Goal: Task Accomplishment & Management: Manage account settings

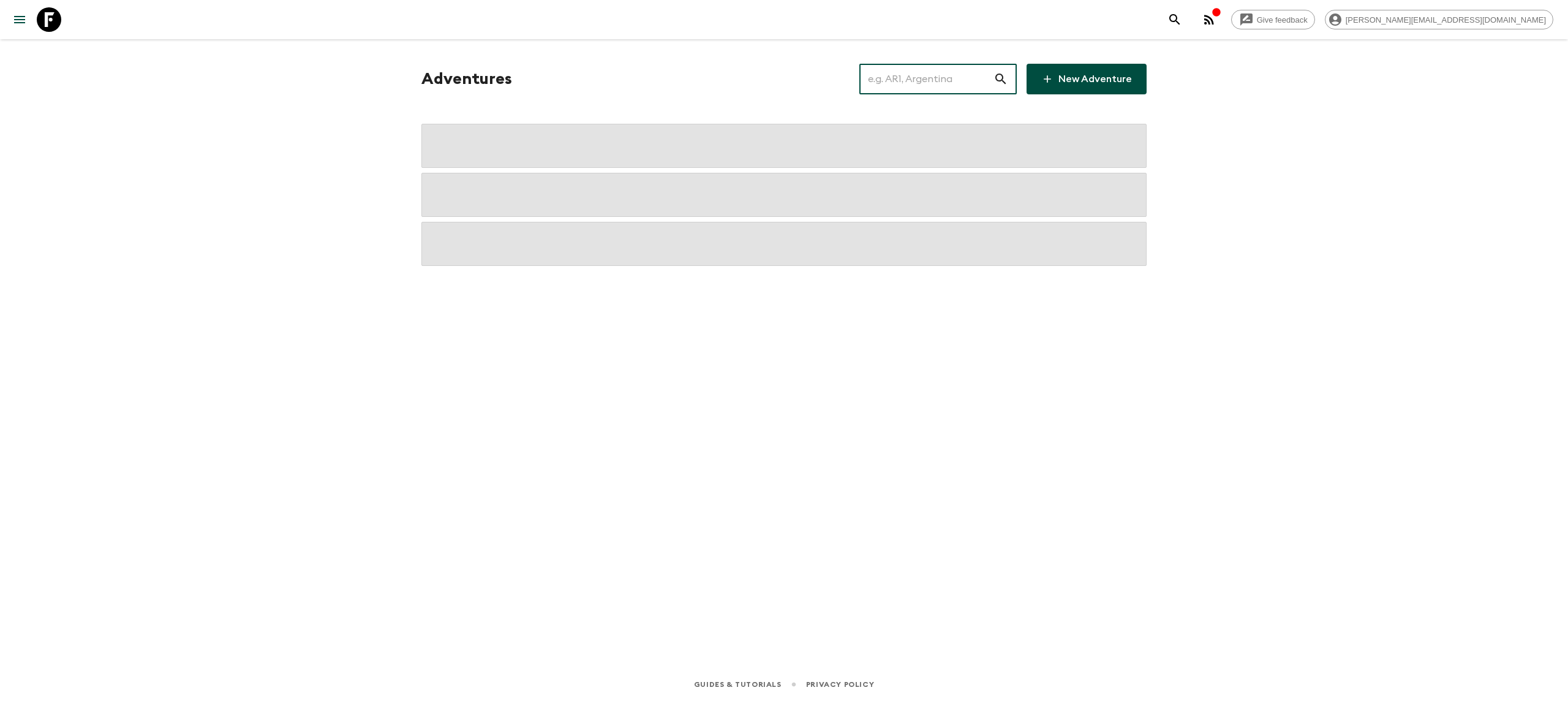
click at [897, 76] on input "text" at bounding box center [926, 79] width 134 height 34
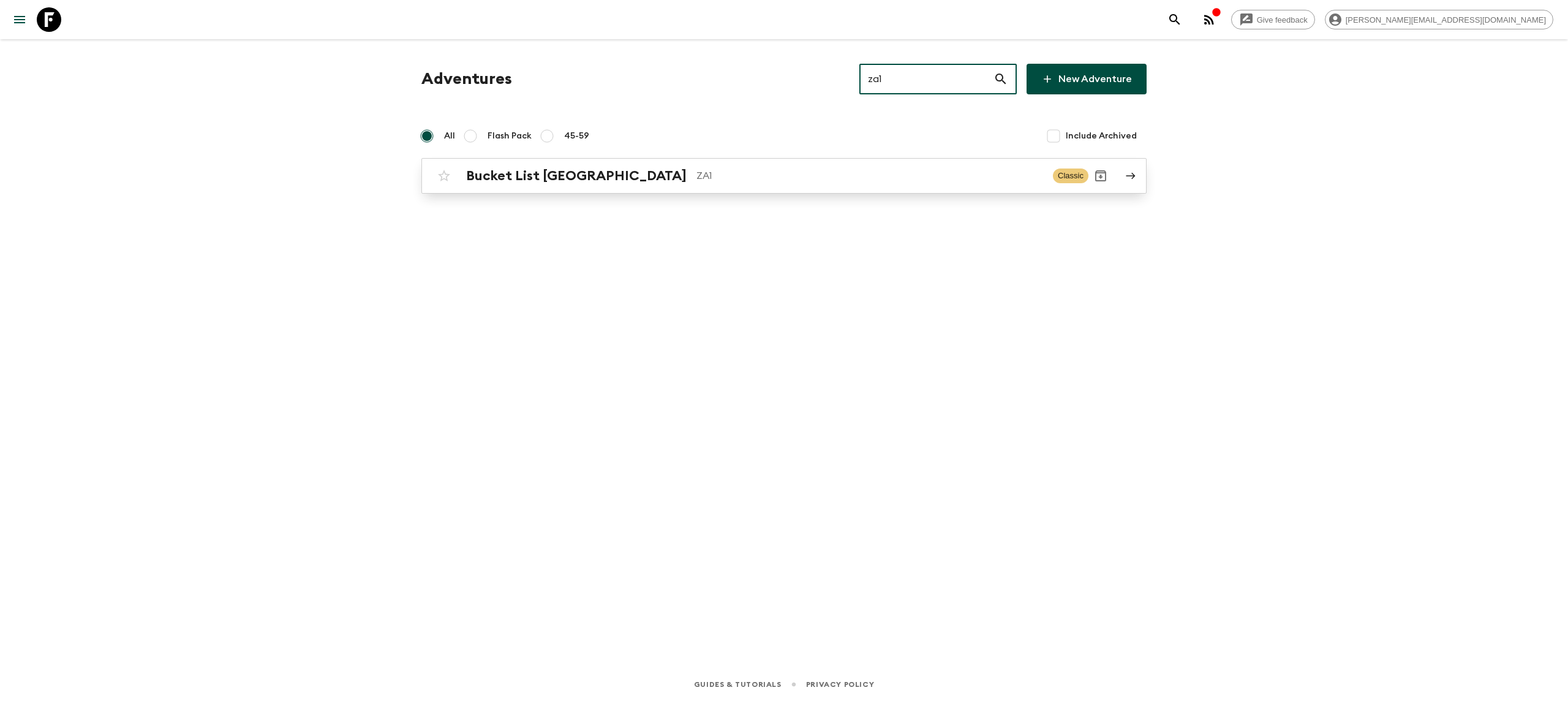
type input "za1"
click at [532, 174] on h2 "Bucket List [GEOGRAPHIC_DATA]" at bounding box center [575, 175] width 220 height 16
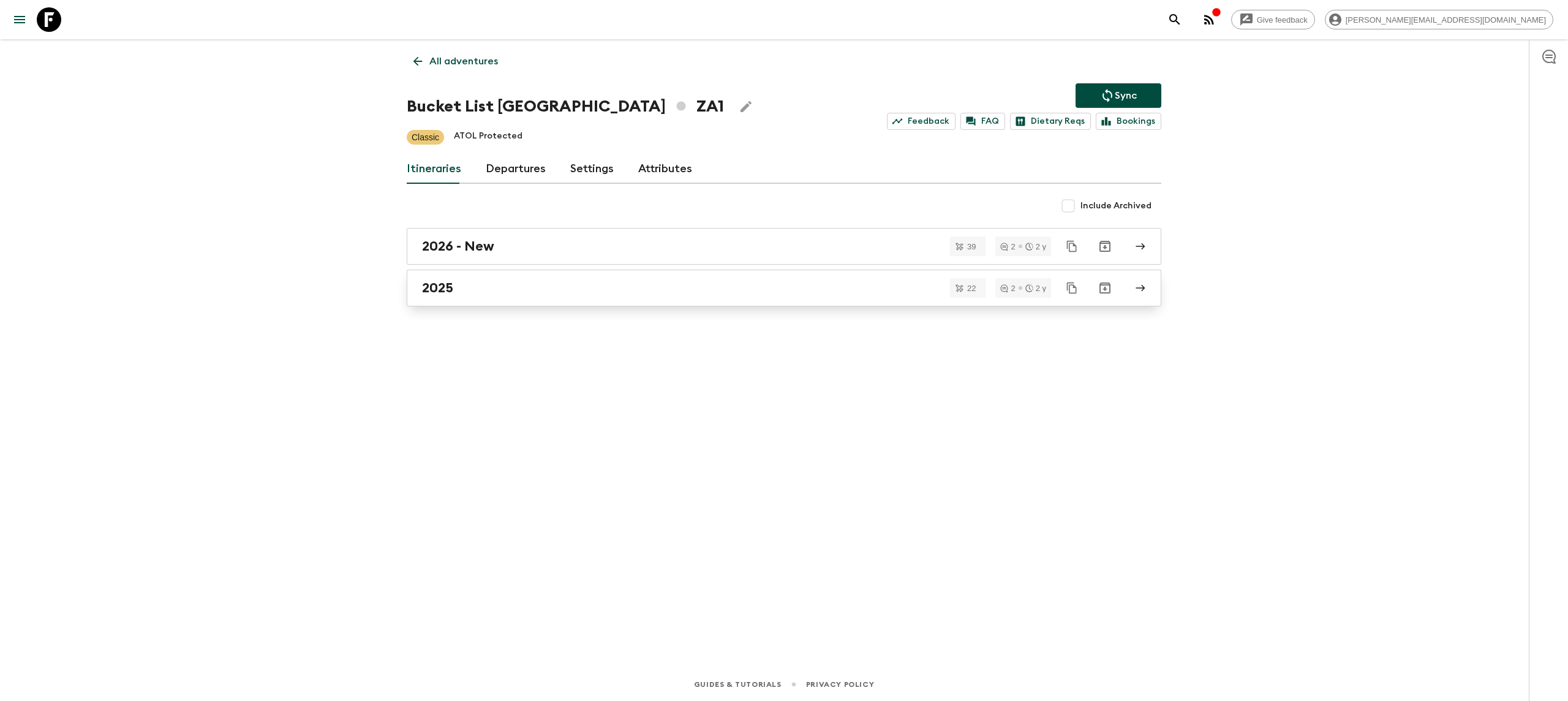
click at [481, 288] on div "2025" at bounding box center [772, 288] width 701 height 16
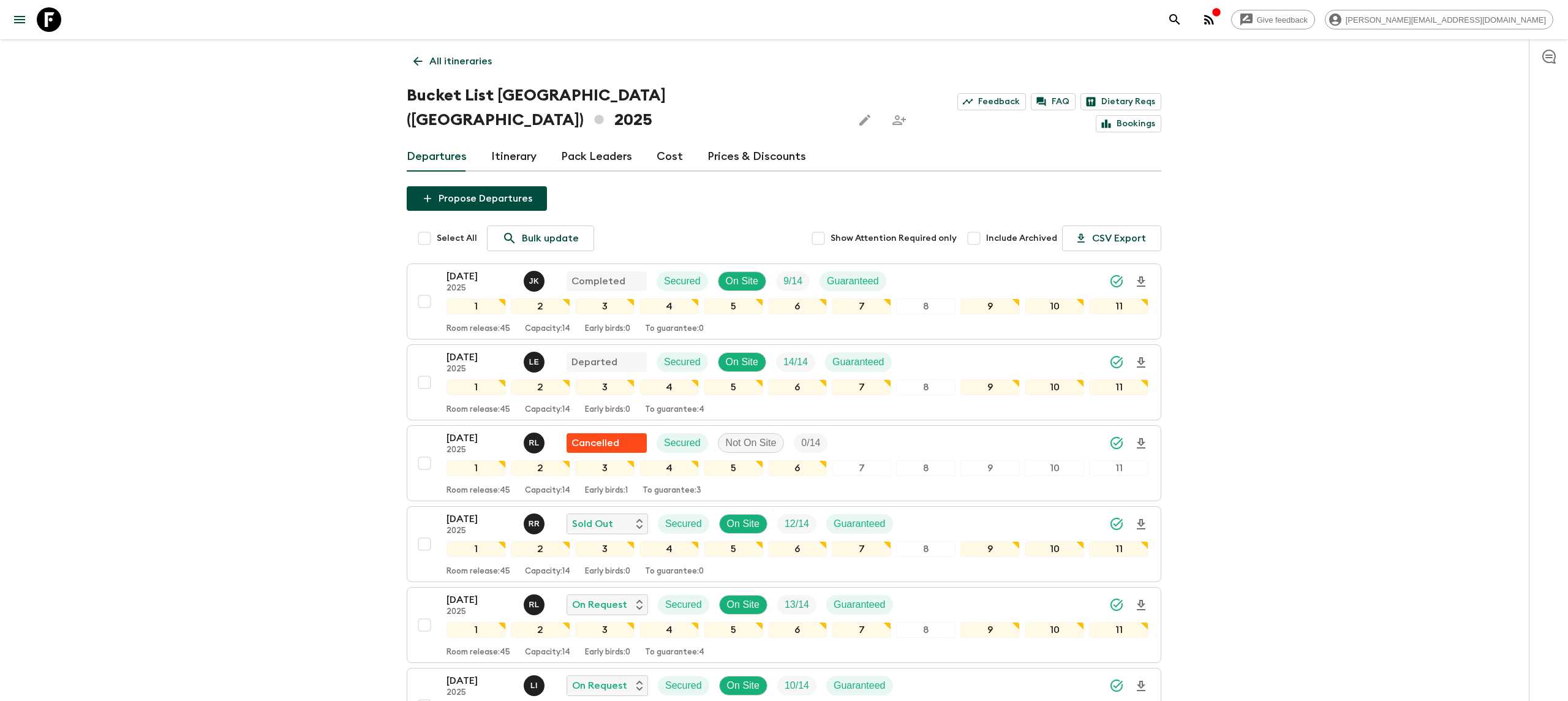
click at [47, 19] on icon at bounding box center [49, 19] width 25 height 25
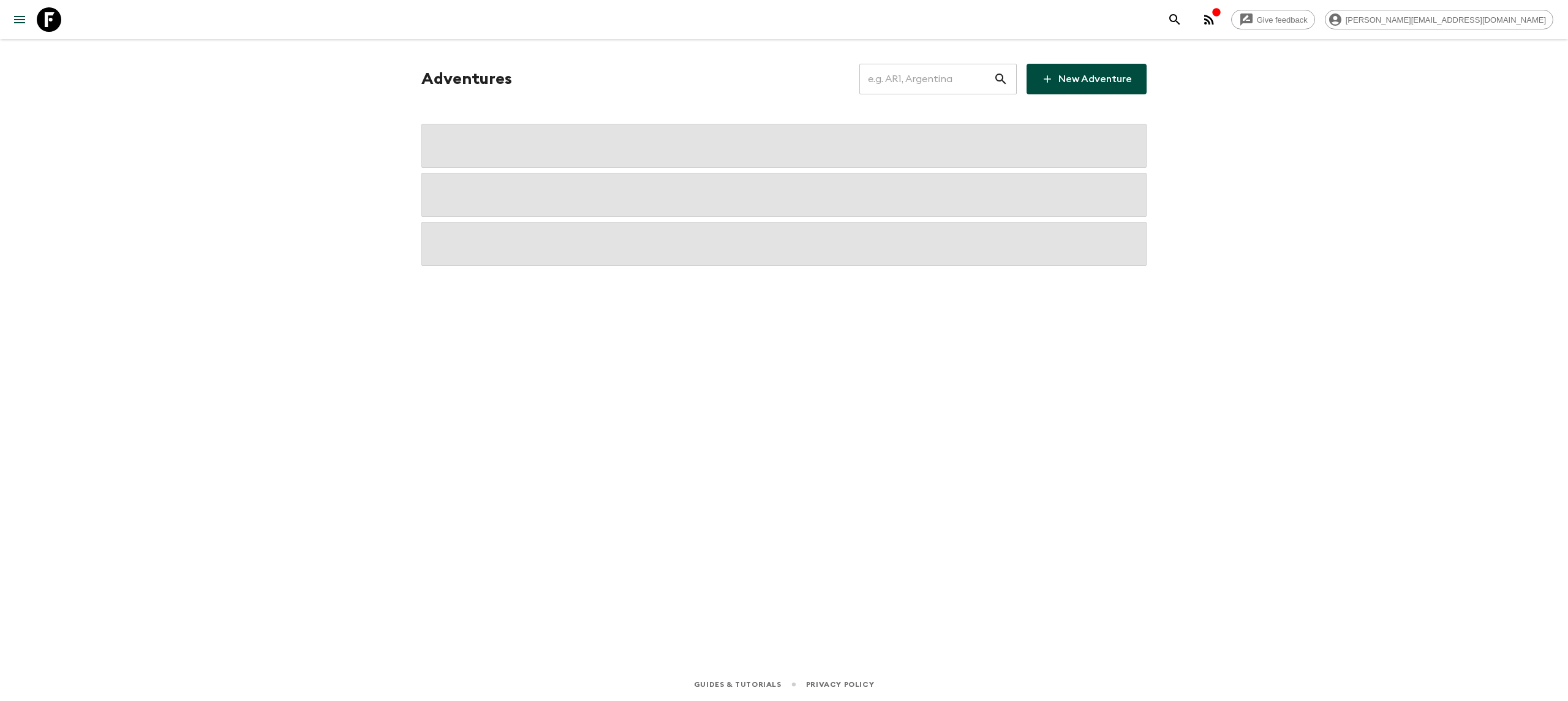
click at [890, 78] on input "text" at bounding box center [926, 79] width 134 height 34
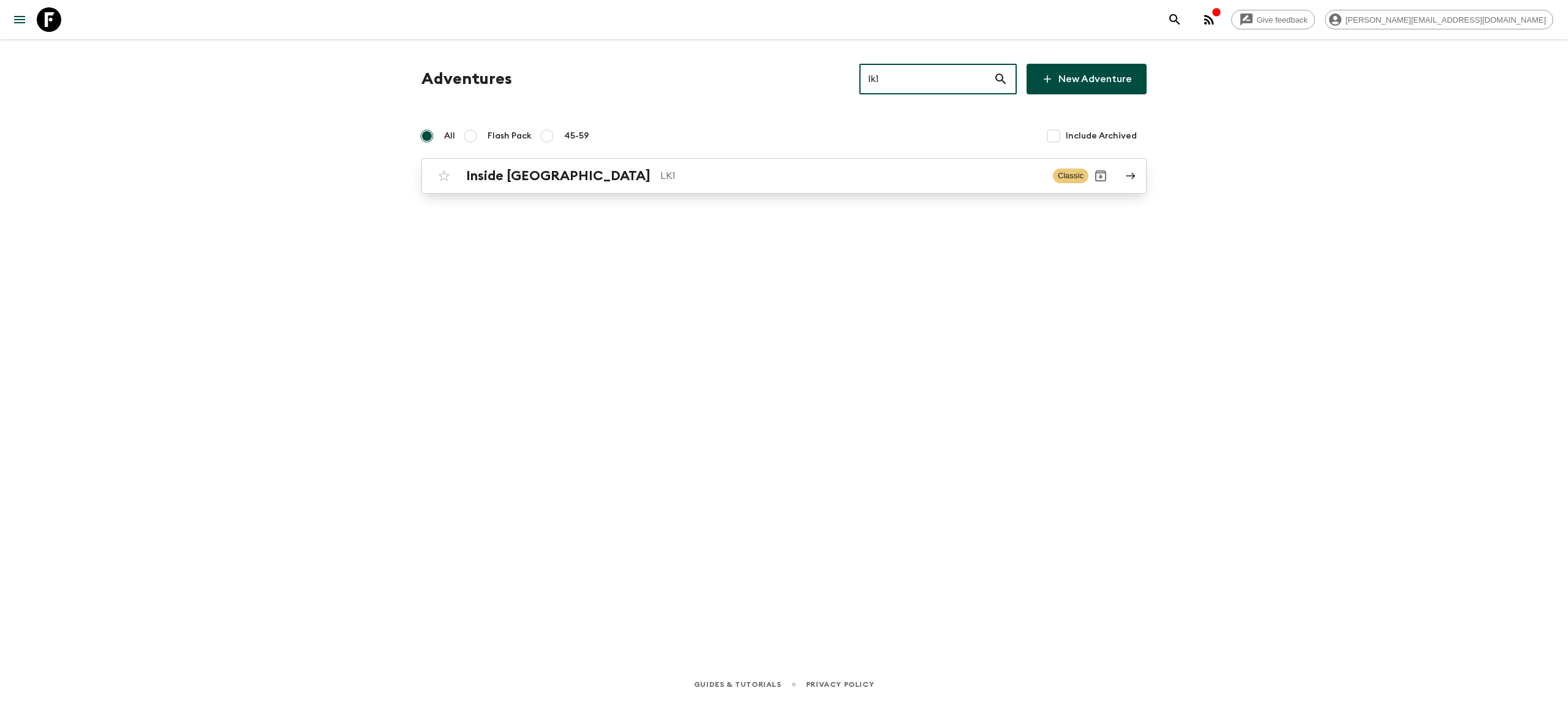
type input "lk1"
click at [693, 188] on link "Inside [GEOGRAPHIC_DATA] LK1 Classic" at bounding box center [783, 175] width 725 height 36
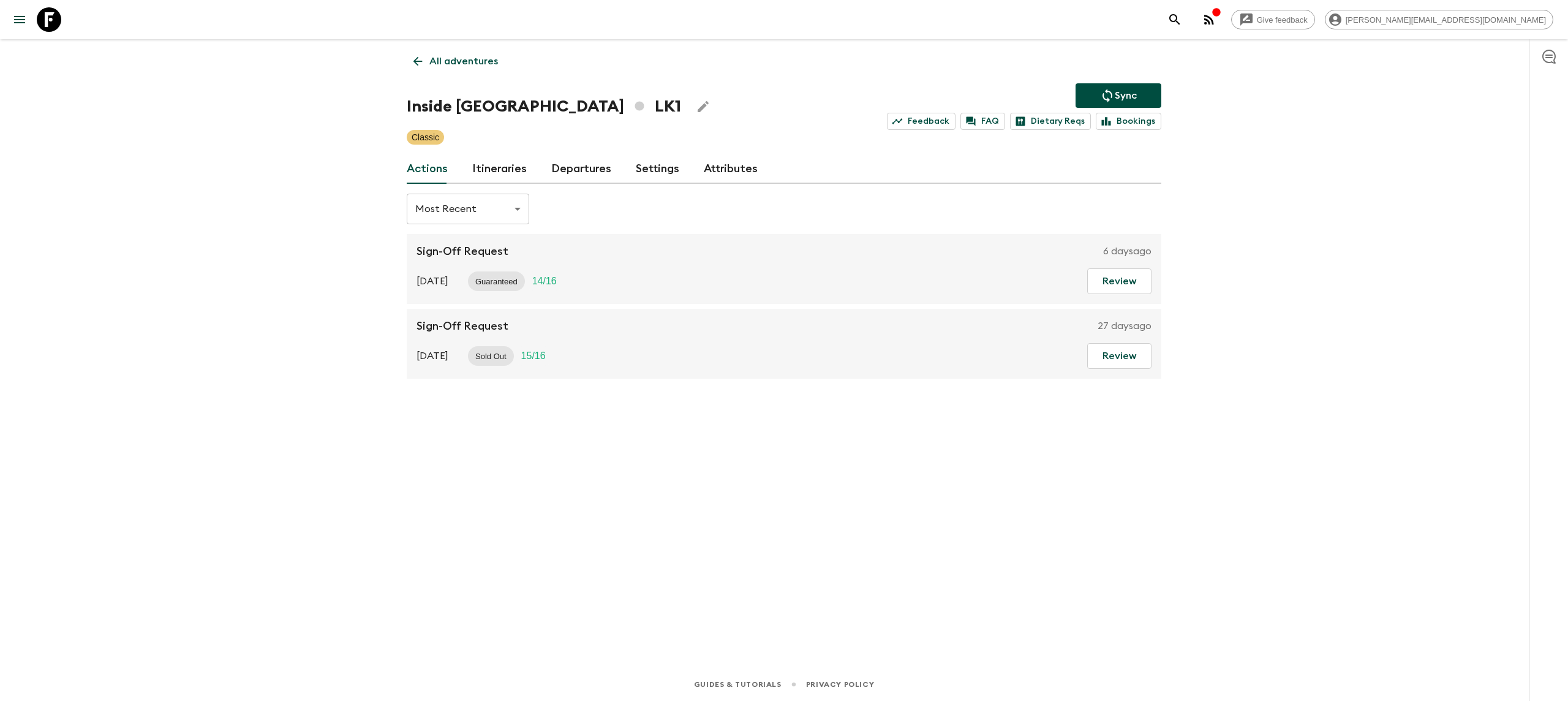
click at [496, 165] on link "Itineraries" at bounding box center [499, 169] width 54 height 30
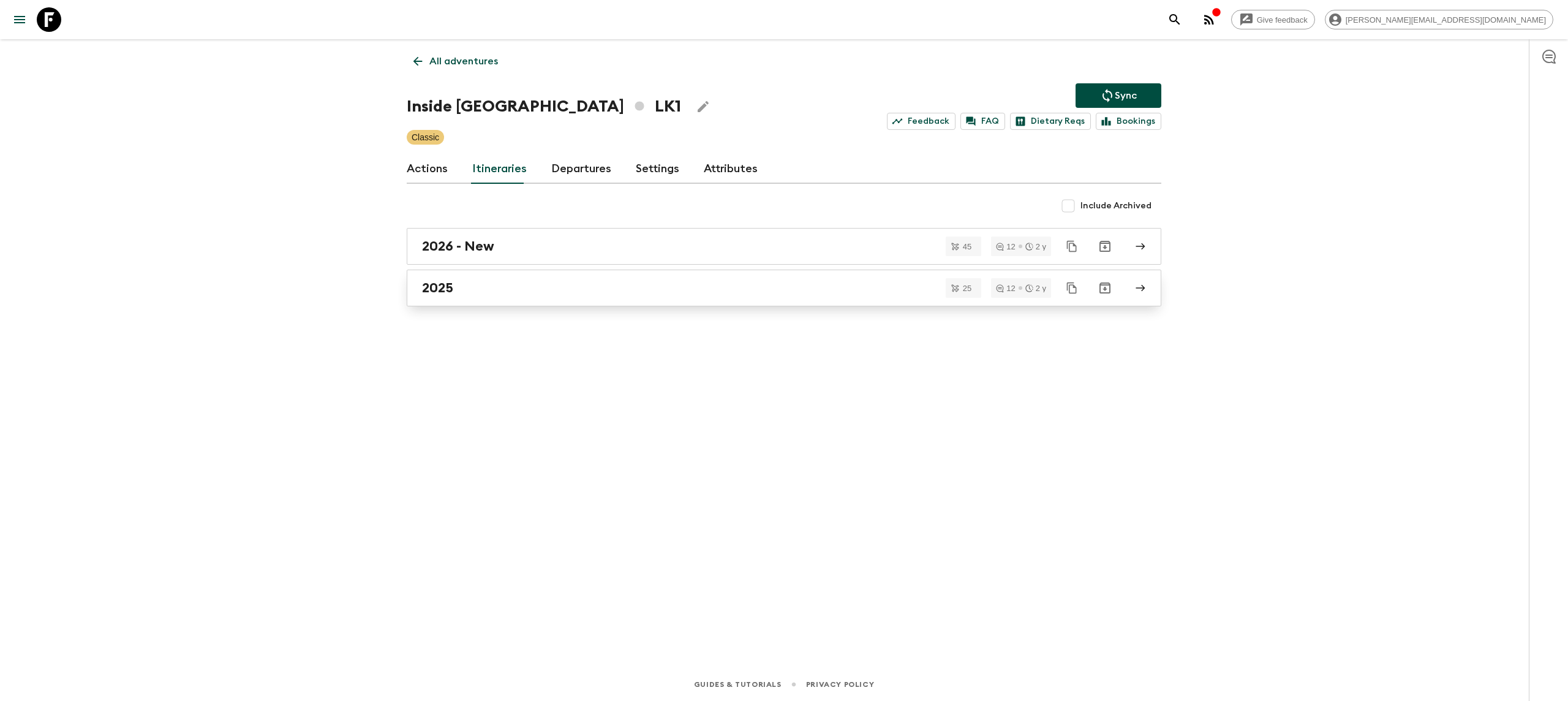
click at [518, 296] on div "2025" at bounding box center [772, 288] width 701 height 16
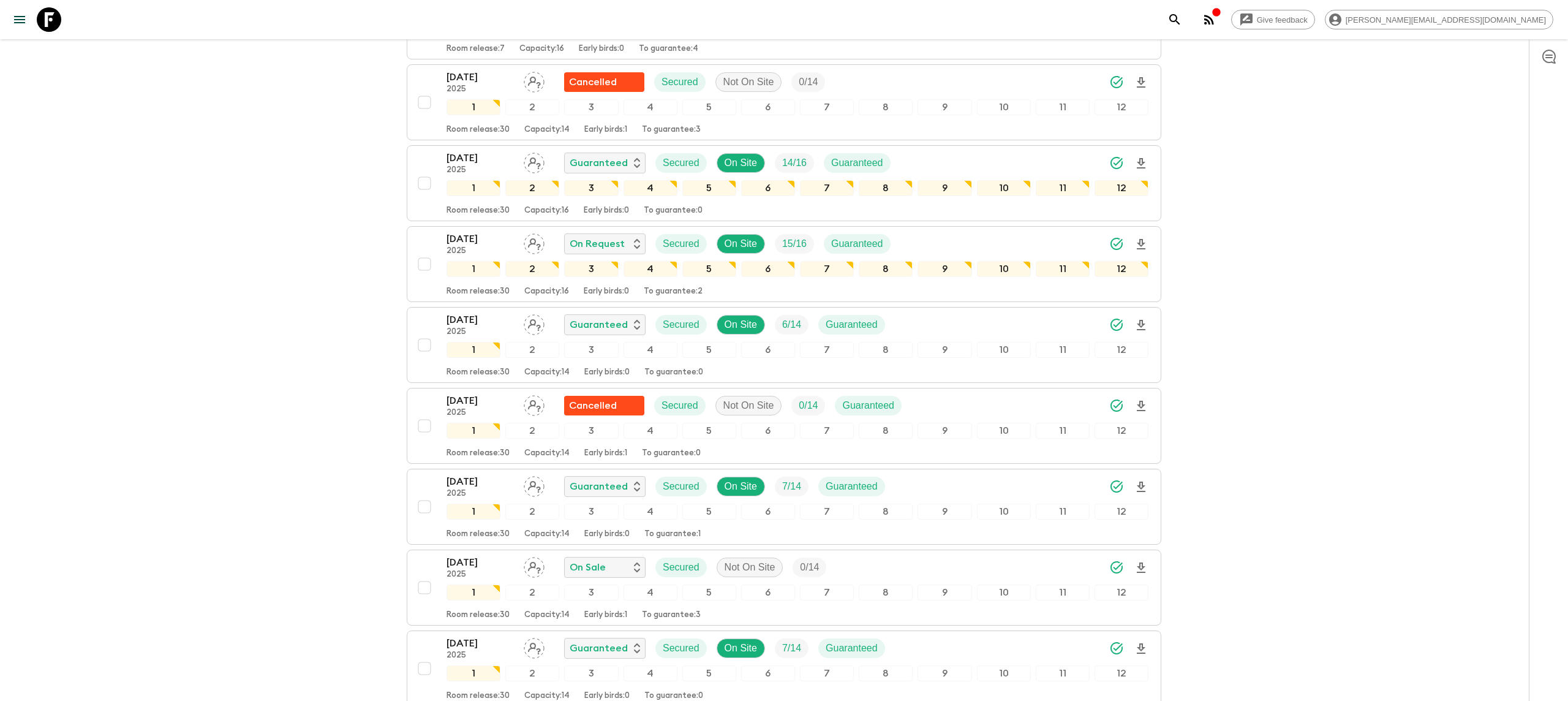
scroll to position [824, 0]
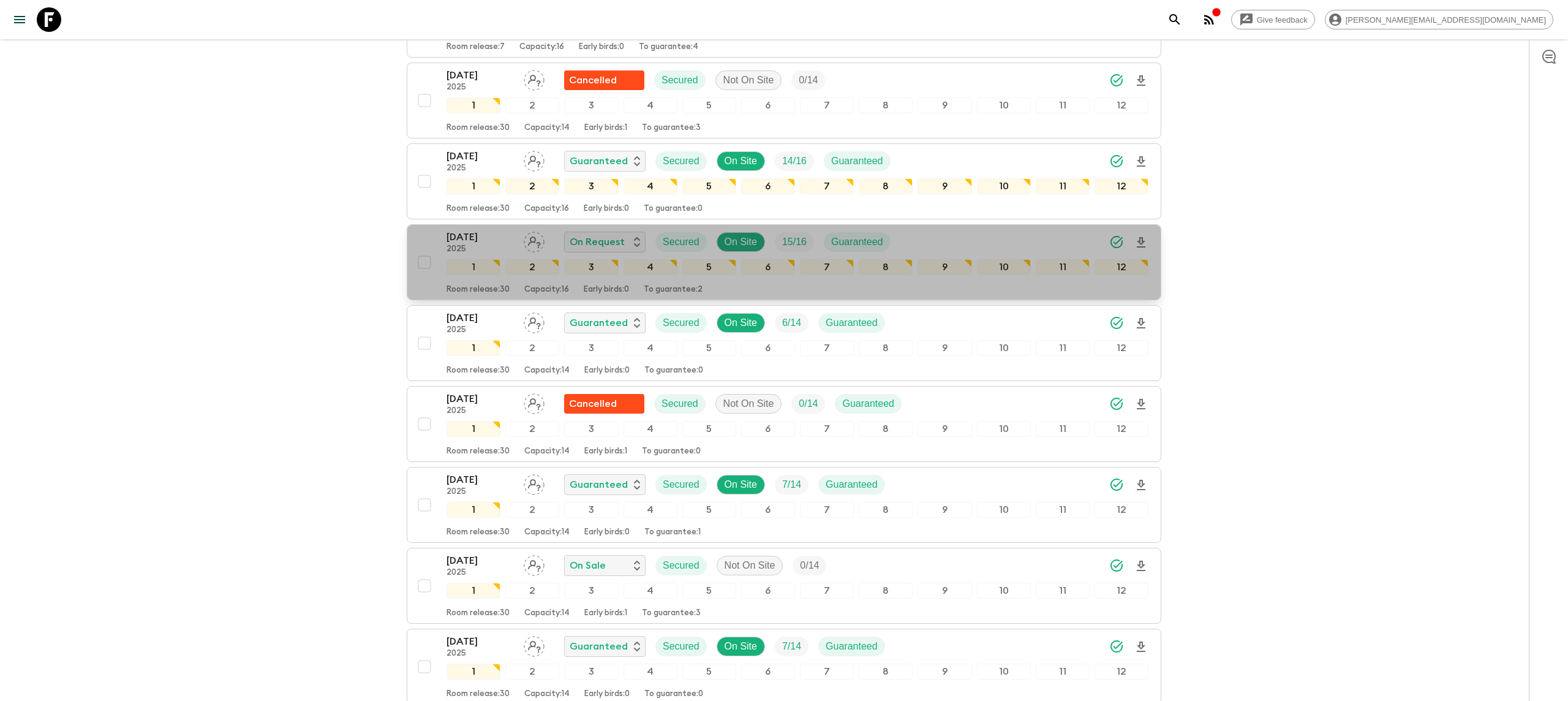
click at [460, 245] on p "[DATE]" at bounding box center [480, 237] width 68 height 15
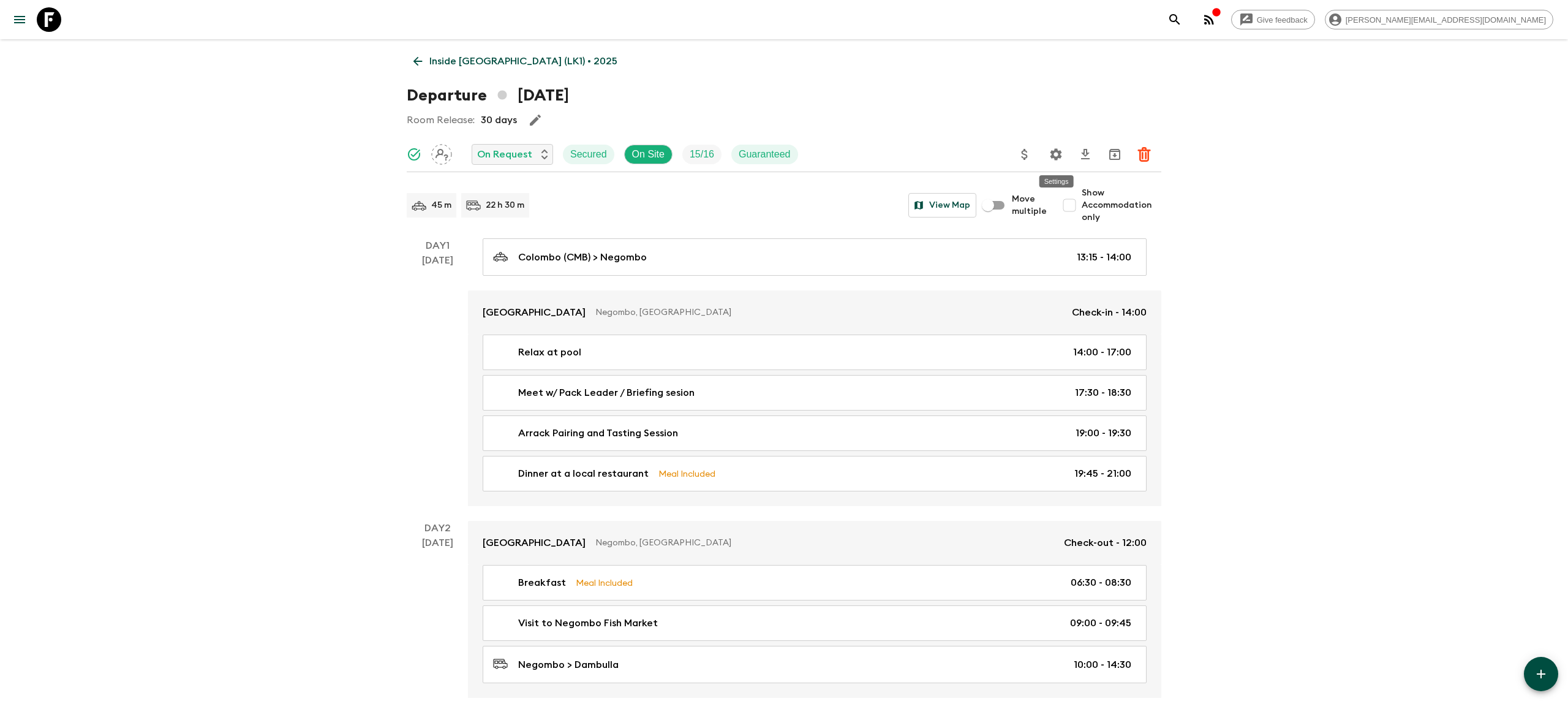
click at [1055, 160] on icon "Settings" at bounding box center [1055, 154] width 15 height 15
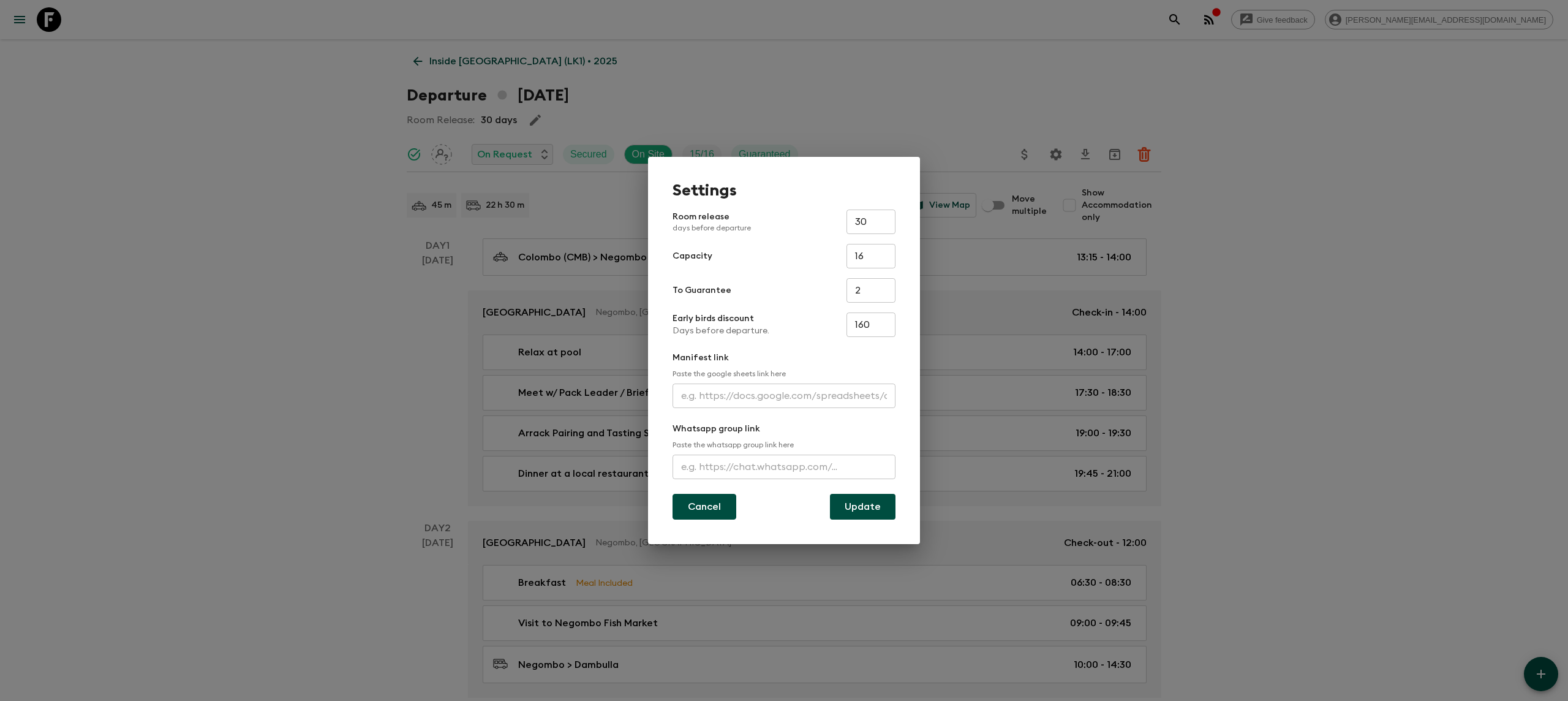
click at [698, 512] on button "Cancel" at bounding box center [704, 506] width 64 height 25
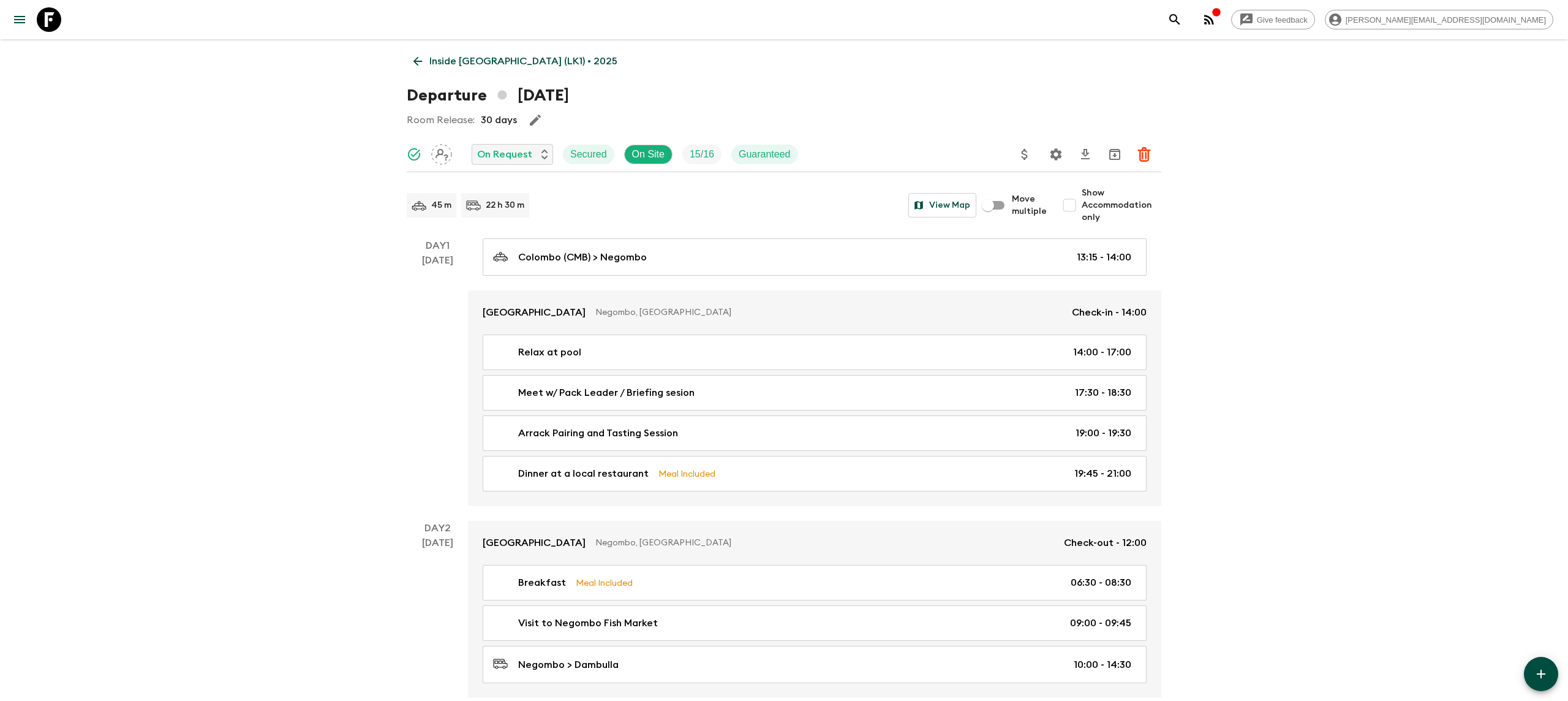
click at [1075, 204] on input "Show Accommodation only" at bounding box center [1069, 205] width 25 height 25
checkbox input "true"
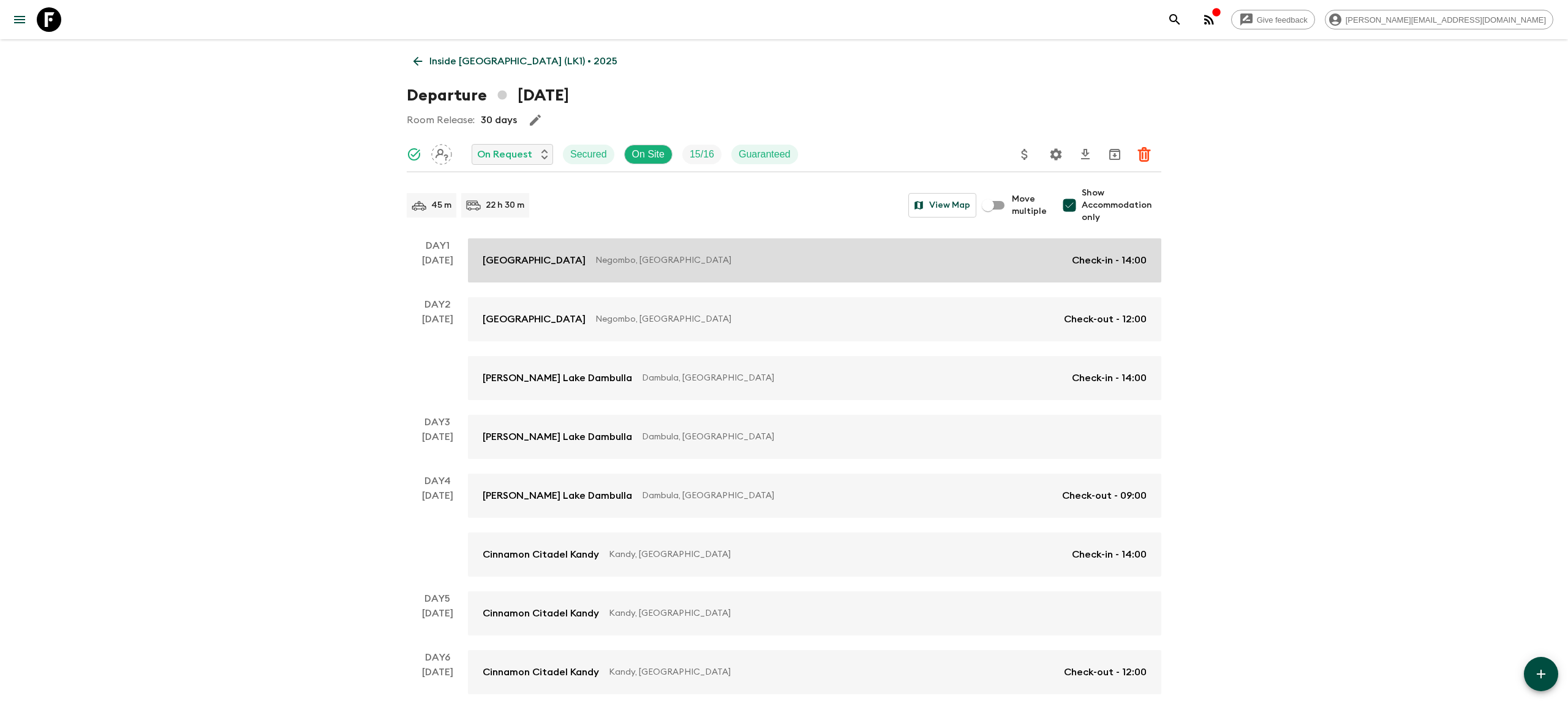
click at [591, 280] on link "Jetwing Lagoon Negombo, [GEOGRAPHIC_DATA] Check-in - 14:00" at bounding box center [814, 261] width 693 height 44
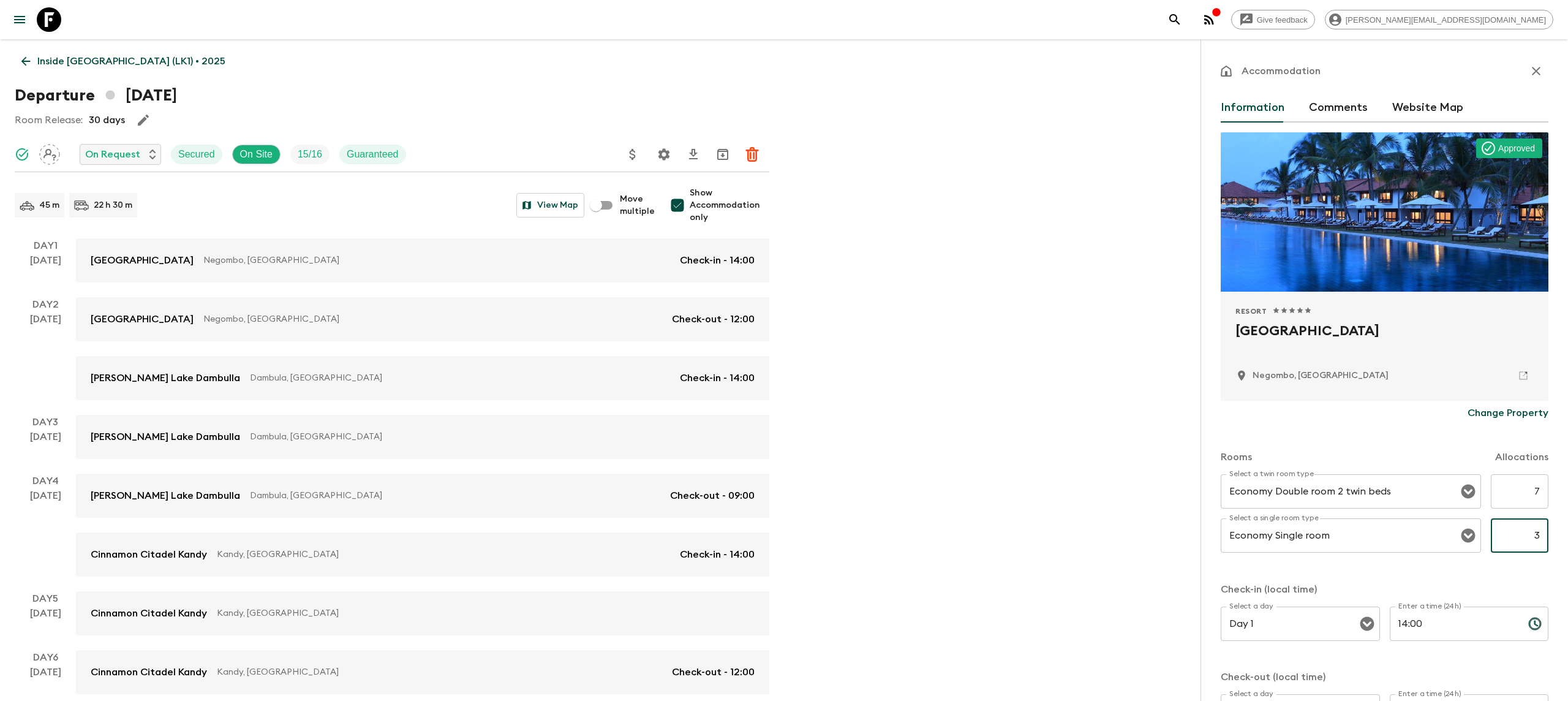
click at [1538, 533] on input "3" at bounding box center [1520, 535] width 58 height 34
type input "5"
click at [1539, 492] on input "7" at bounding box center [1520, 490] width 58 height 34
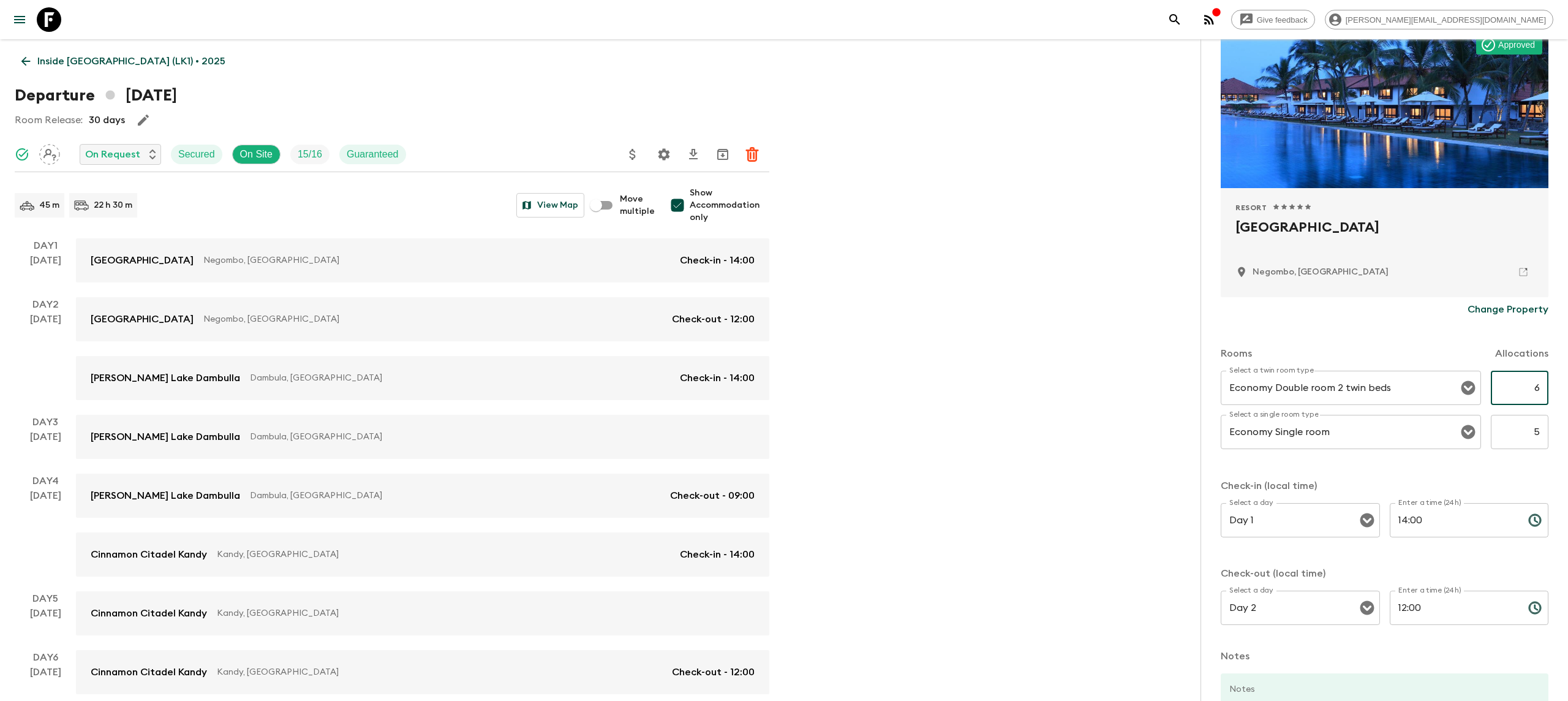
scroll to position [219, 0]
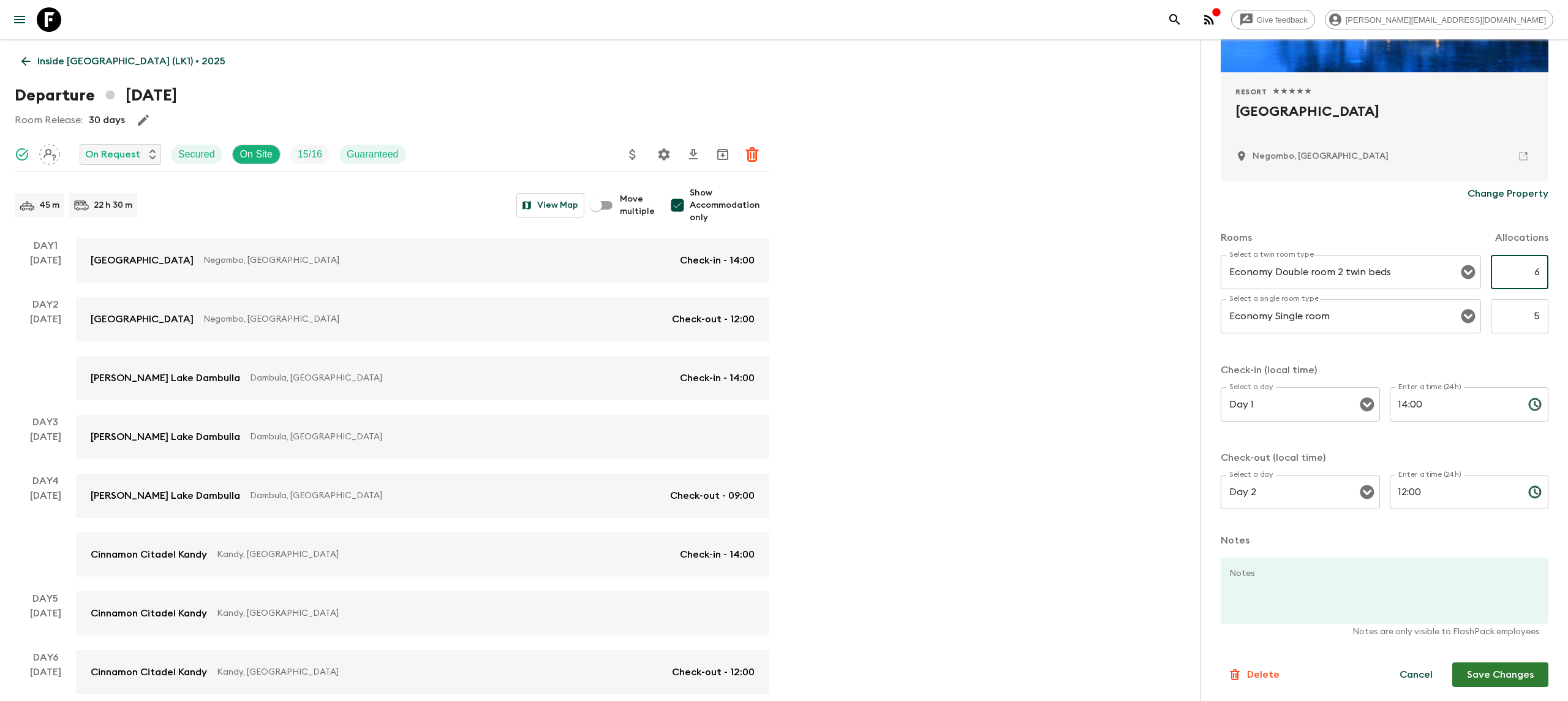
type input "6"
click at [1526, 675] on button "Save Changes" at bounding box center [1500, 675] width 96 height 25
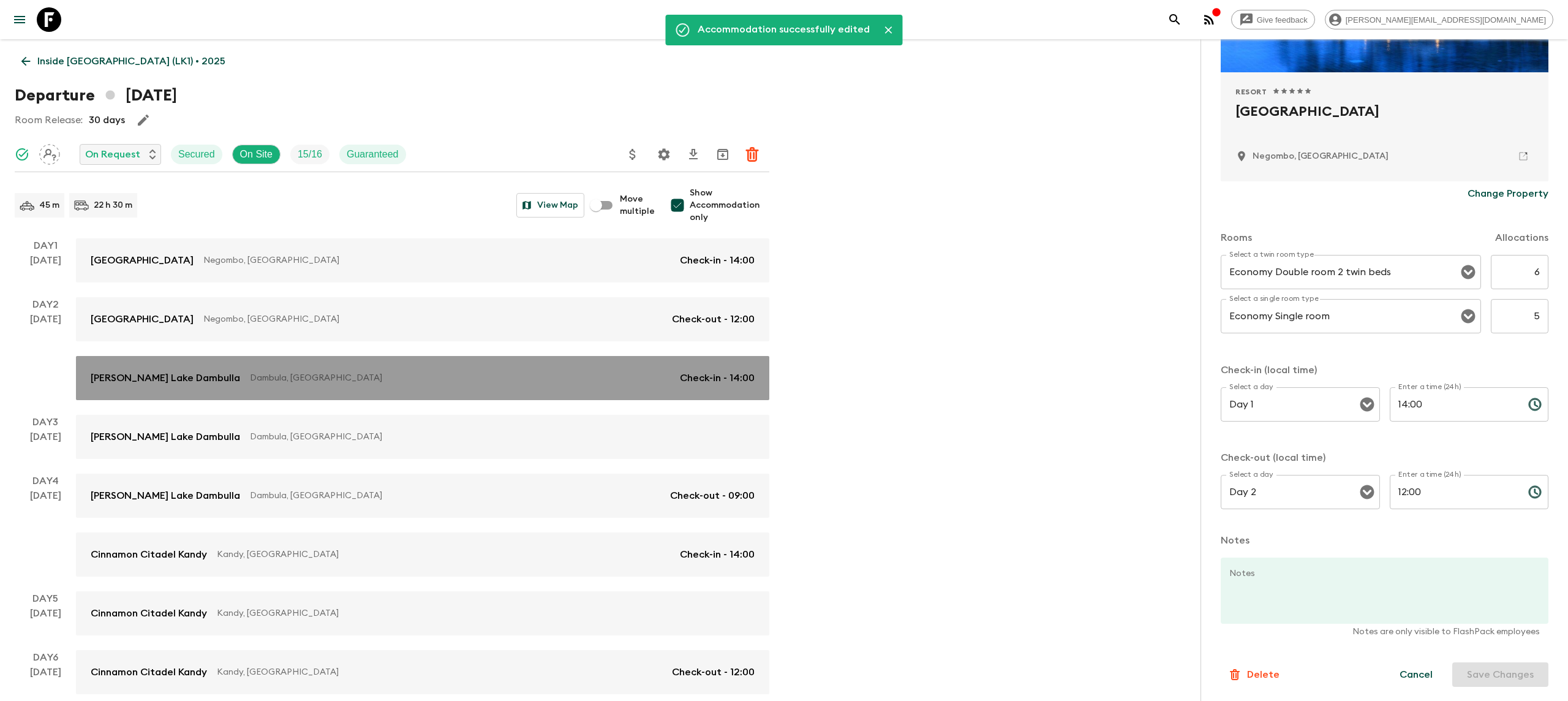
click at [572, 375] on p "Dambula, [GEOGRAPHIC_DATA]" at bounding box center [460, 378] width 420 height 12
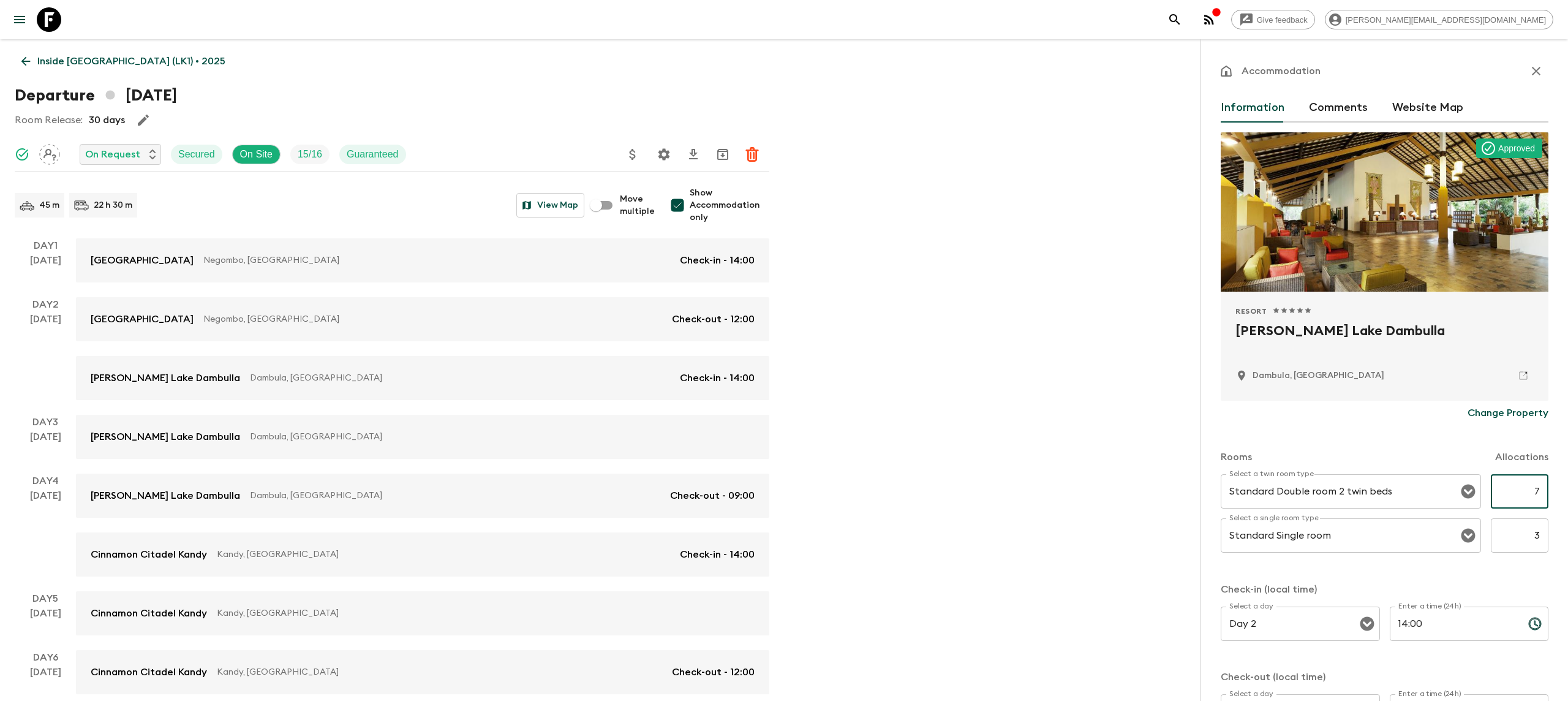
click at [1537, 494] on input "7" at bounding box center [1520, 490] width 58 height 34
type input "6"
click at [1543, 534] on input "3" at bounding box center [1520, 535] width 58 height 34
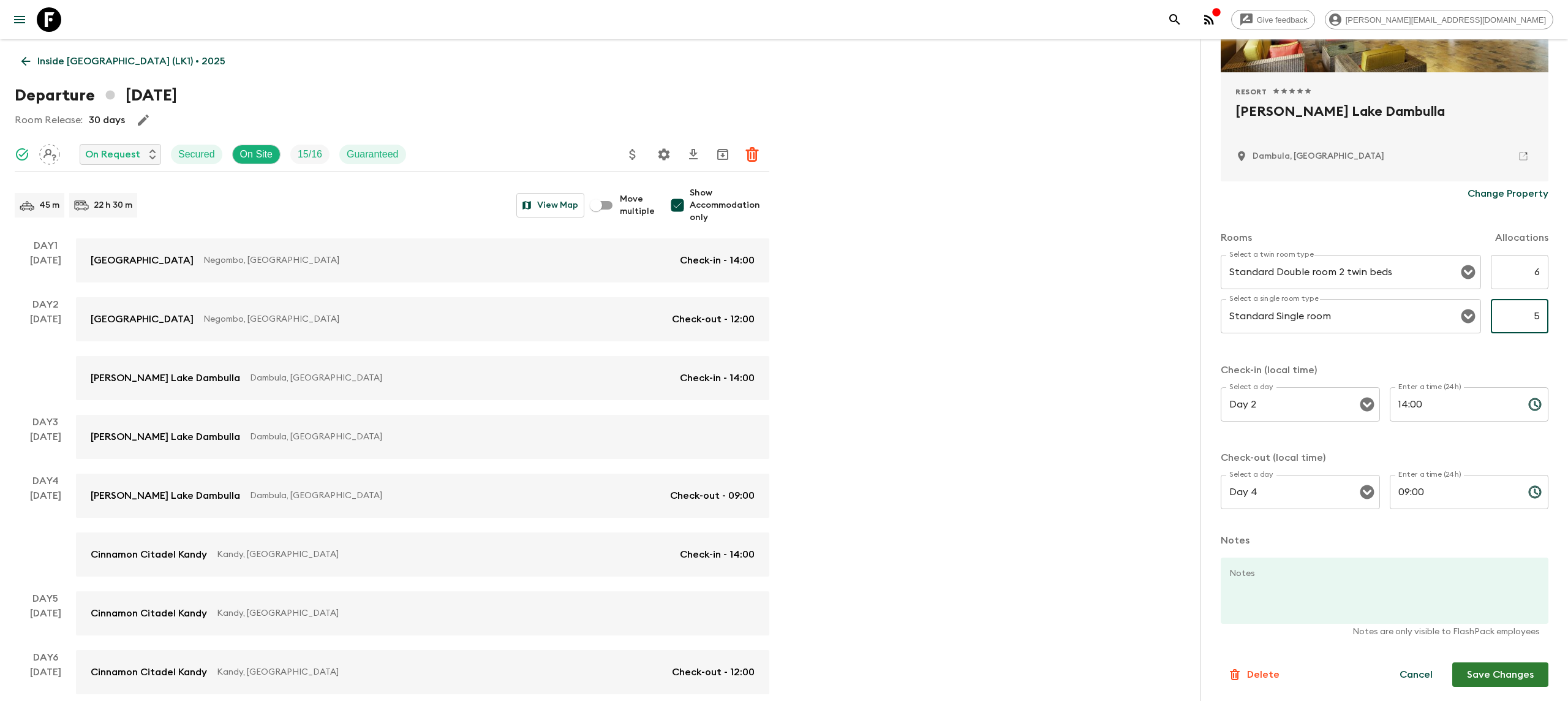
type input "5"
click at [1503, 676] on button "Save Changes" at bounding box center [1500, 675] width 96 height 25
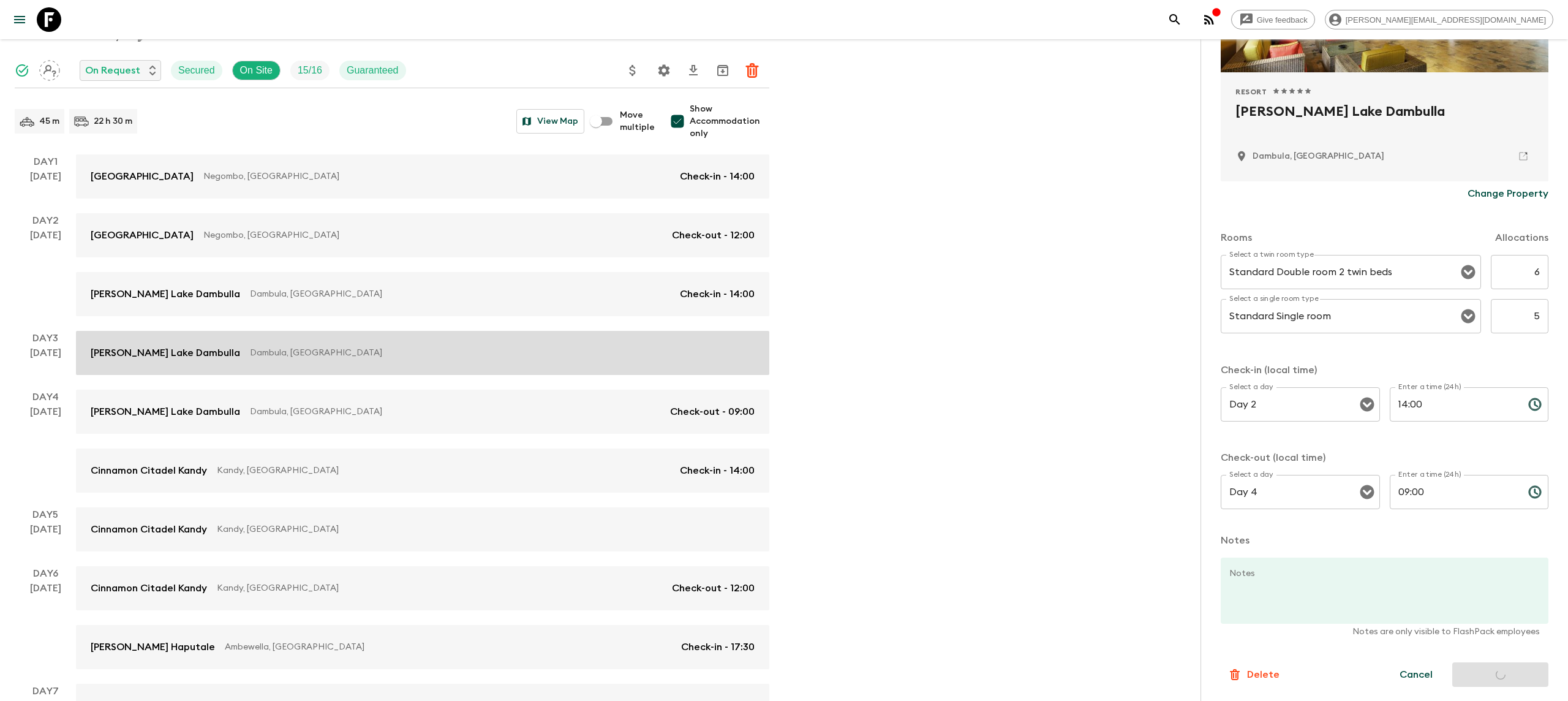
scroll to position [125, 0]
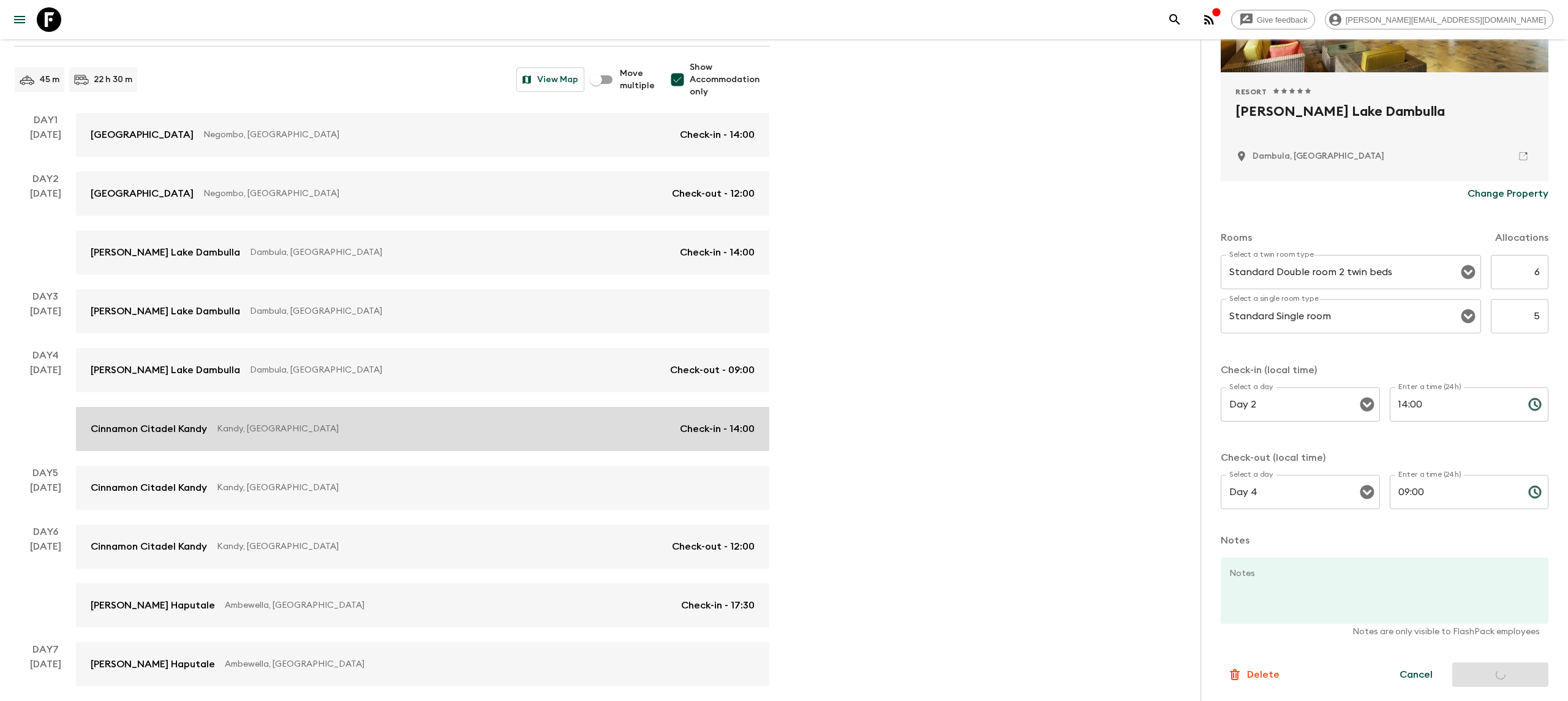
click at [549, 425] on p "Kandy, [GEOGRAPHIC_DATA]" at bounding box center [443, 429] width 453 height 12
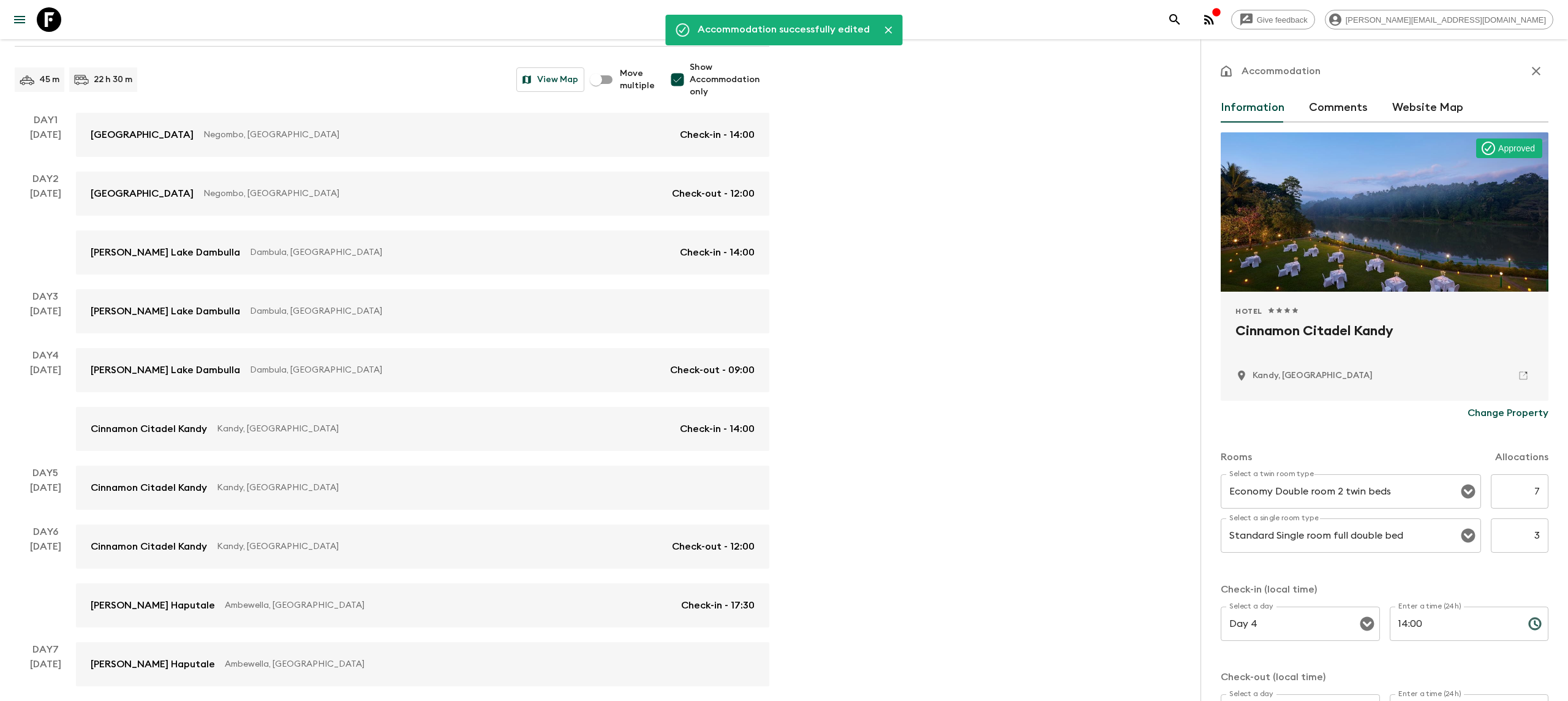
click at [1542, 493] on input "7" at bounding box center [1520, 490] width 58 height 34
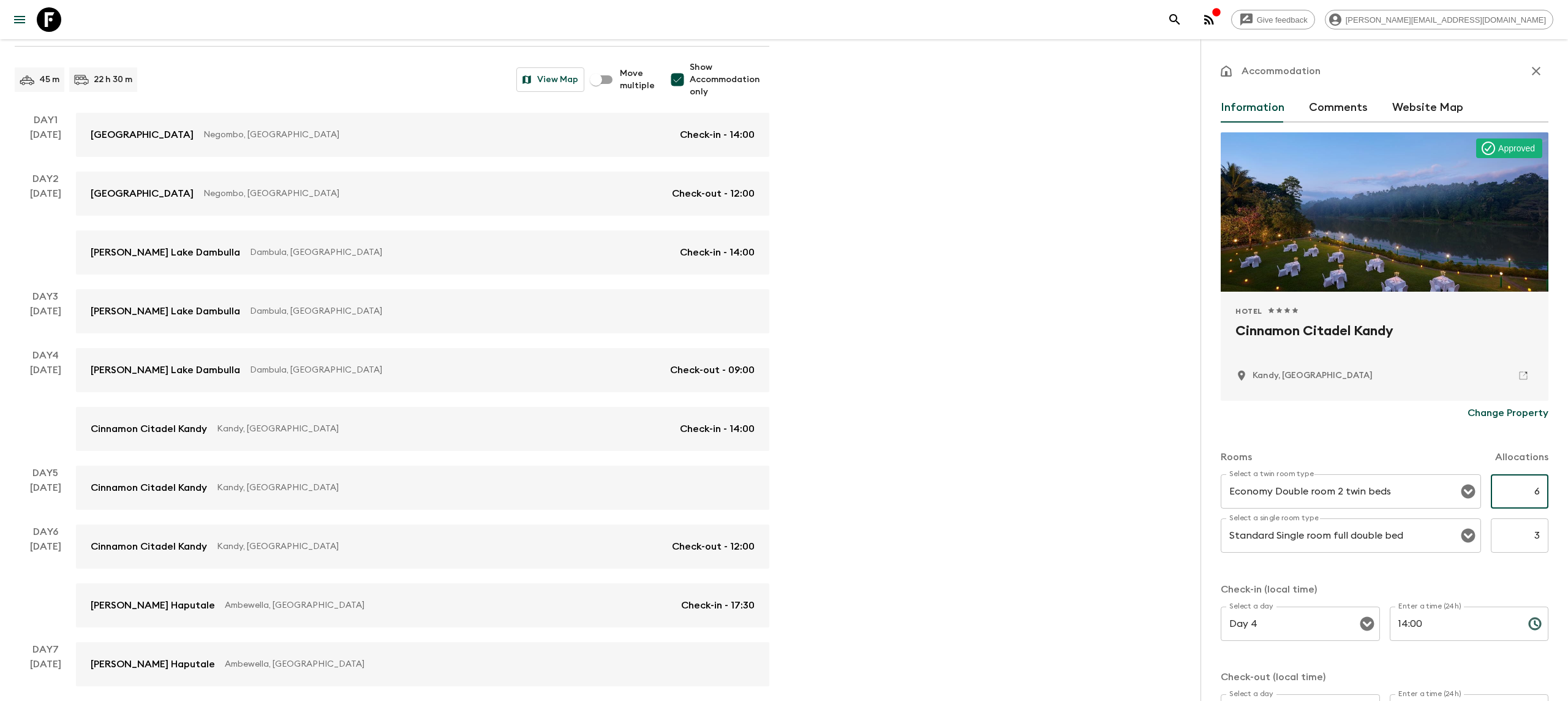
type input "6"
click at [1533, 533] on input "3" at bounding box center [1520, 535] width 58 height 34
click at [1540, 533] on input "3" at bounding box center [1520, 535] width 58 height 34
type input "3"
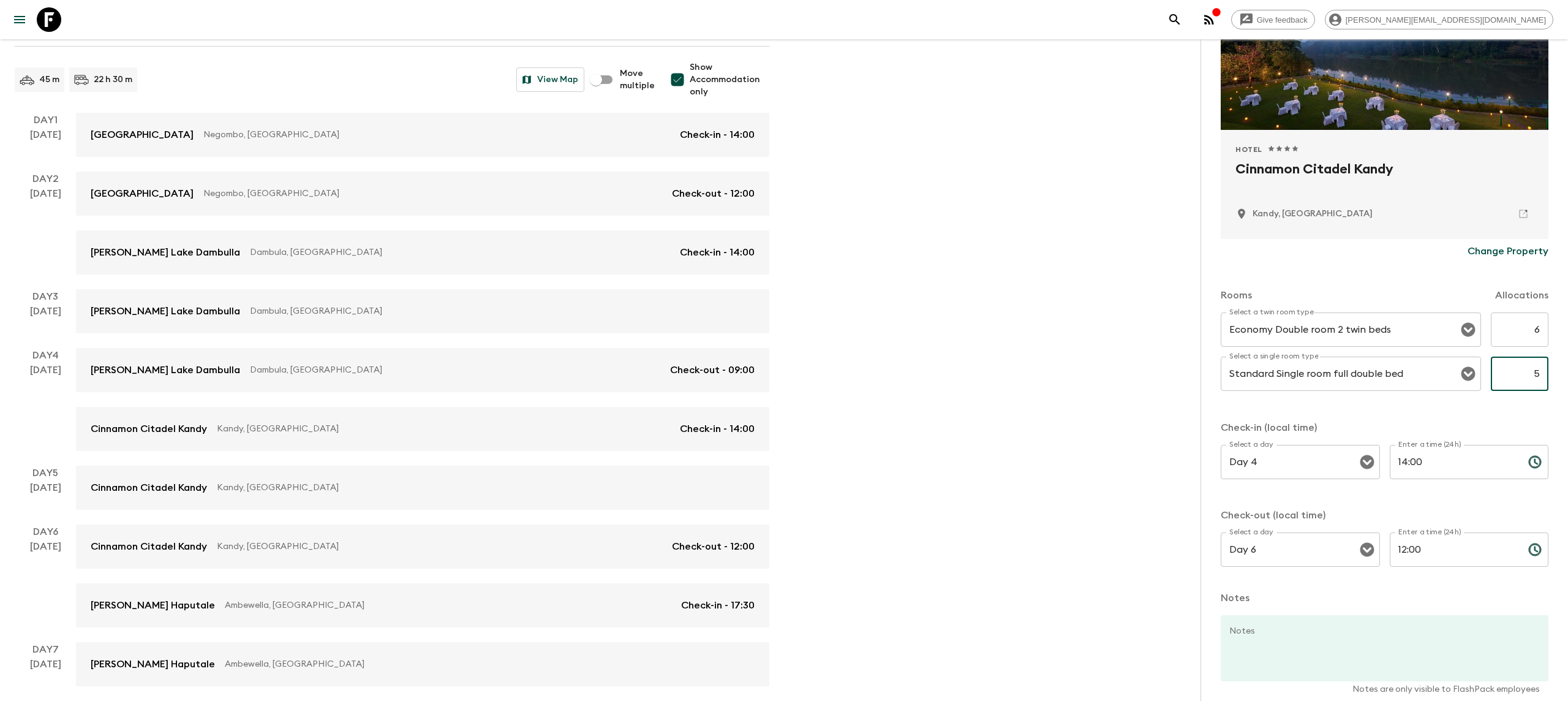
scroll to position [219, 0]
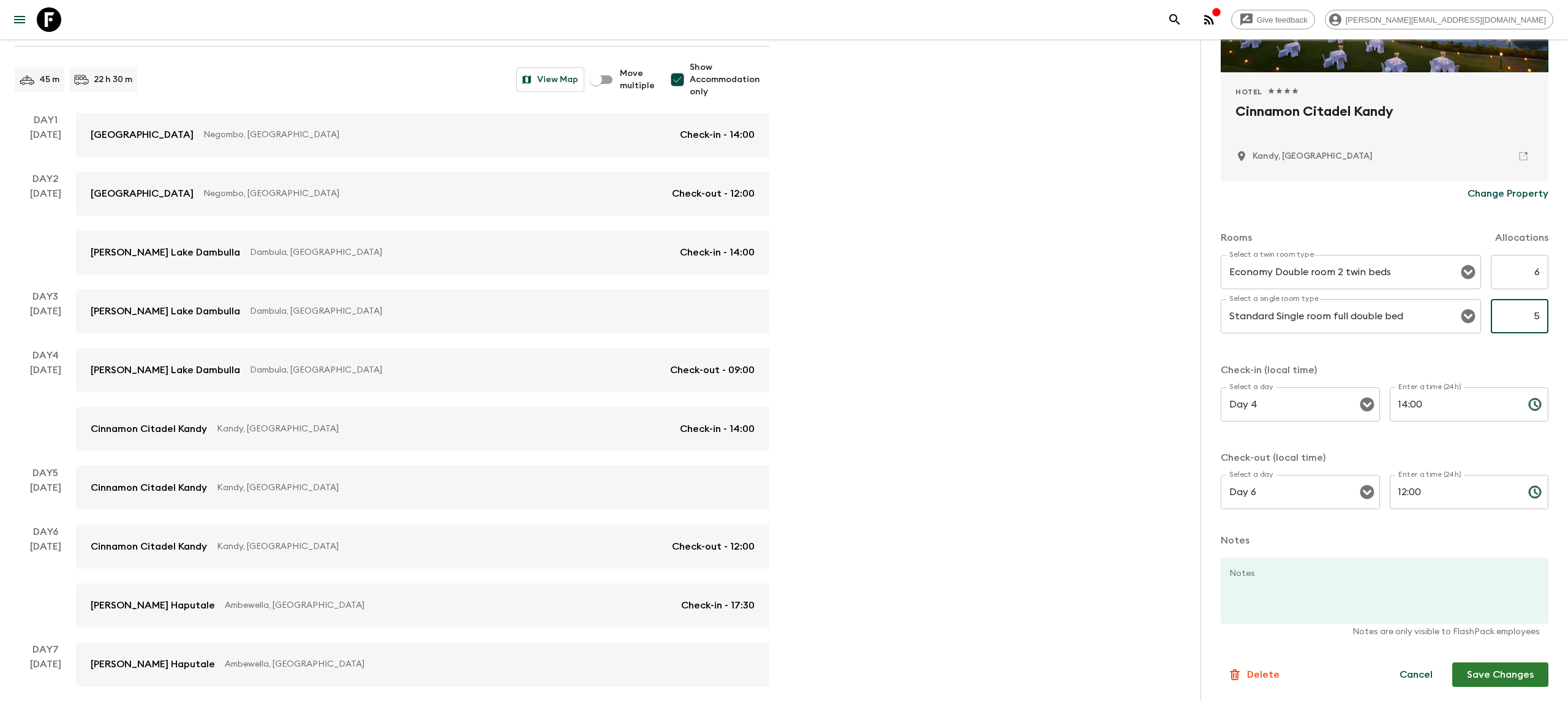
type input "5"
click at [1517, 665] on button "Save Changes" at bounding box center [1500, 675] width 96 height 25
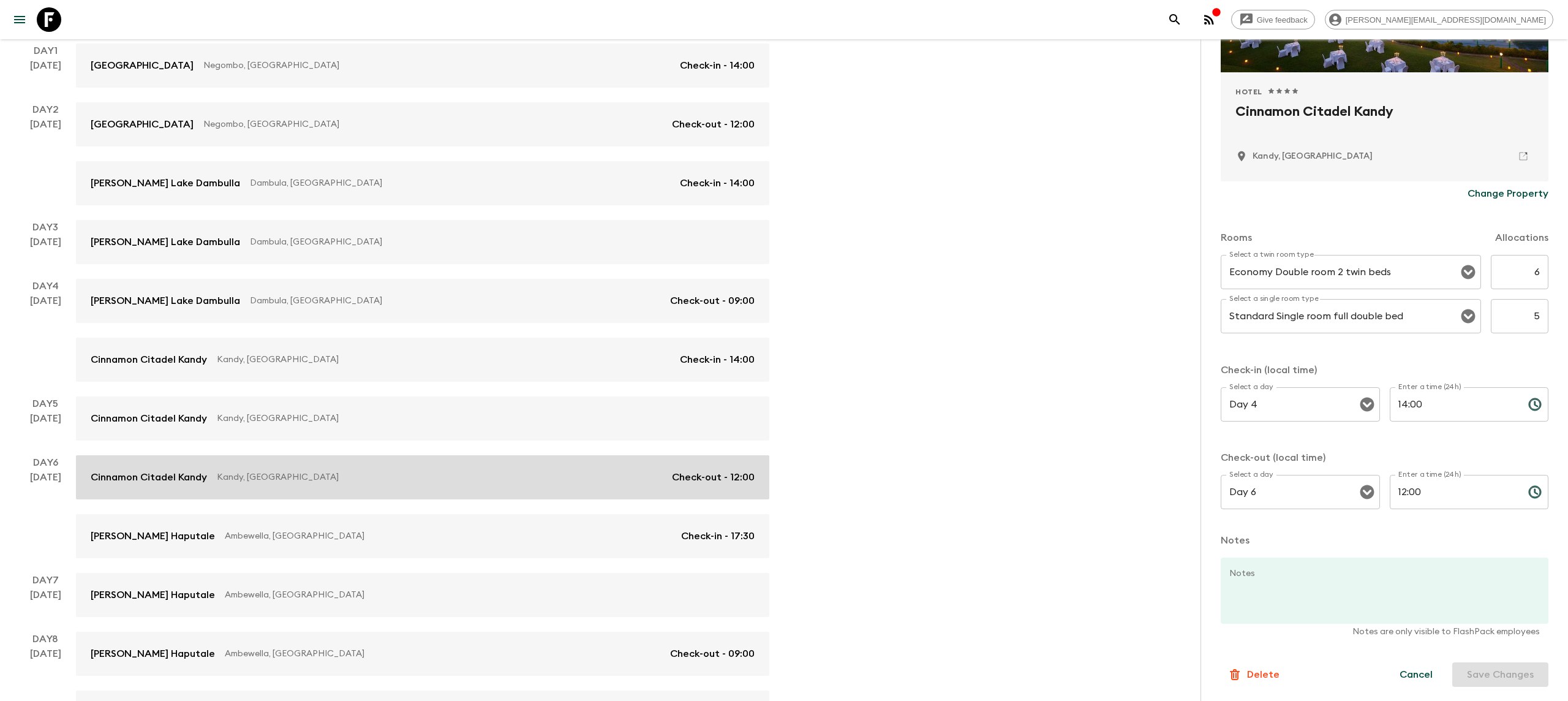
click at [501, 473] on p "Kandy, [GEOGRAPHIC_DATA]" at bounding box center [439, 477] width 445 height 12
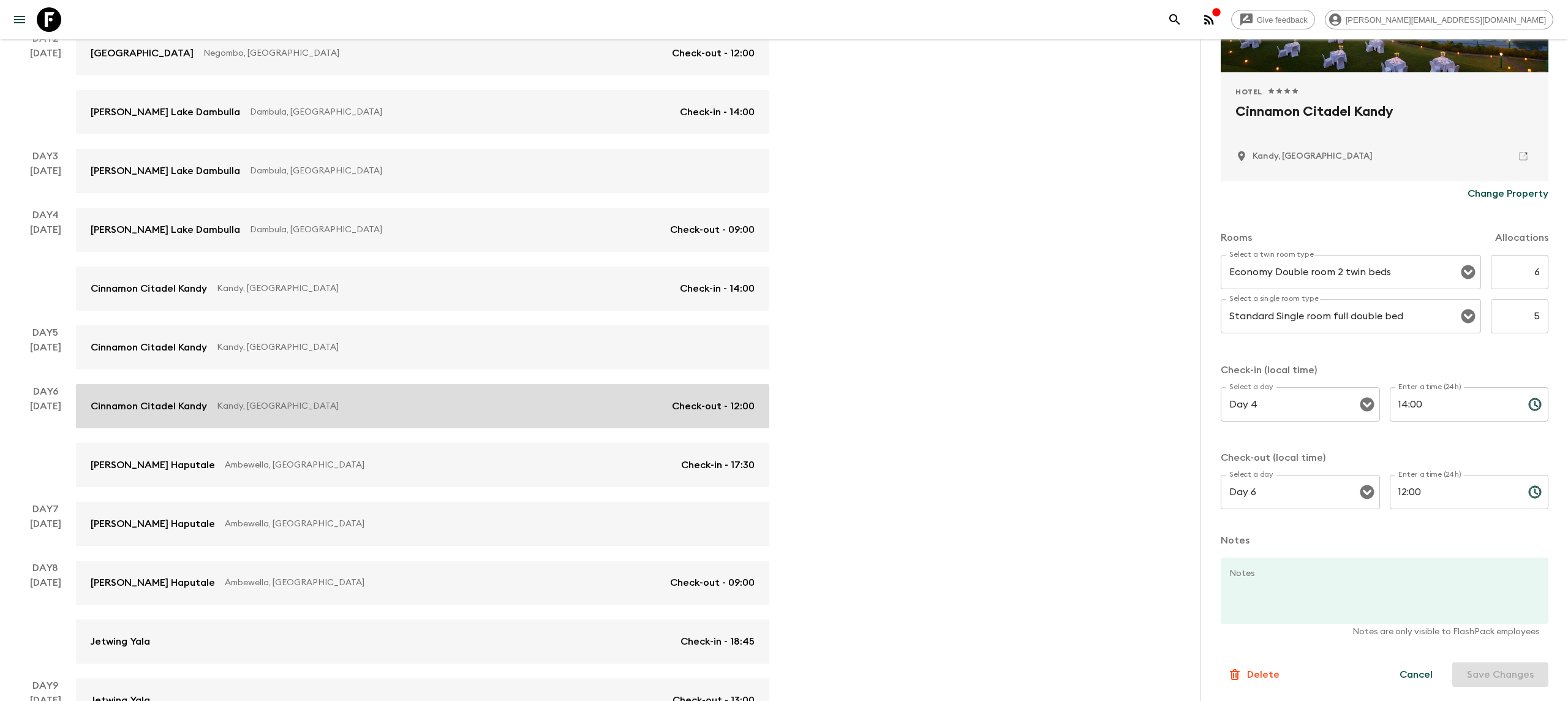
scroll to position [291, 0]
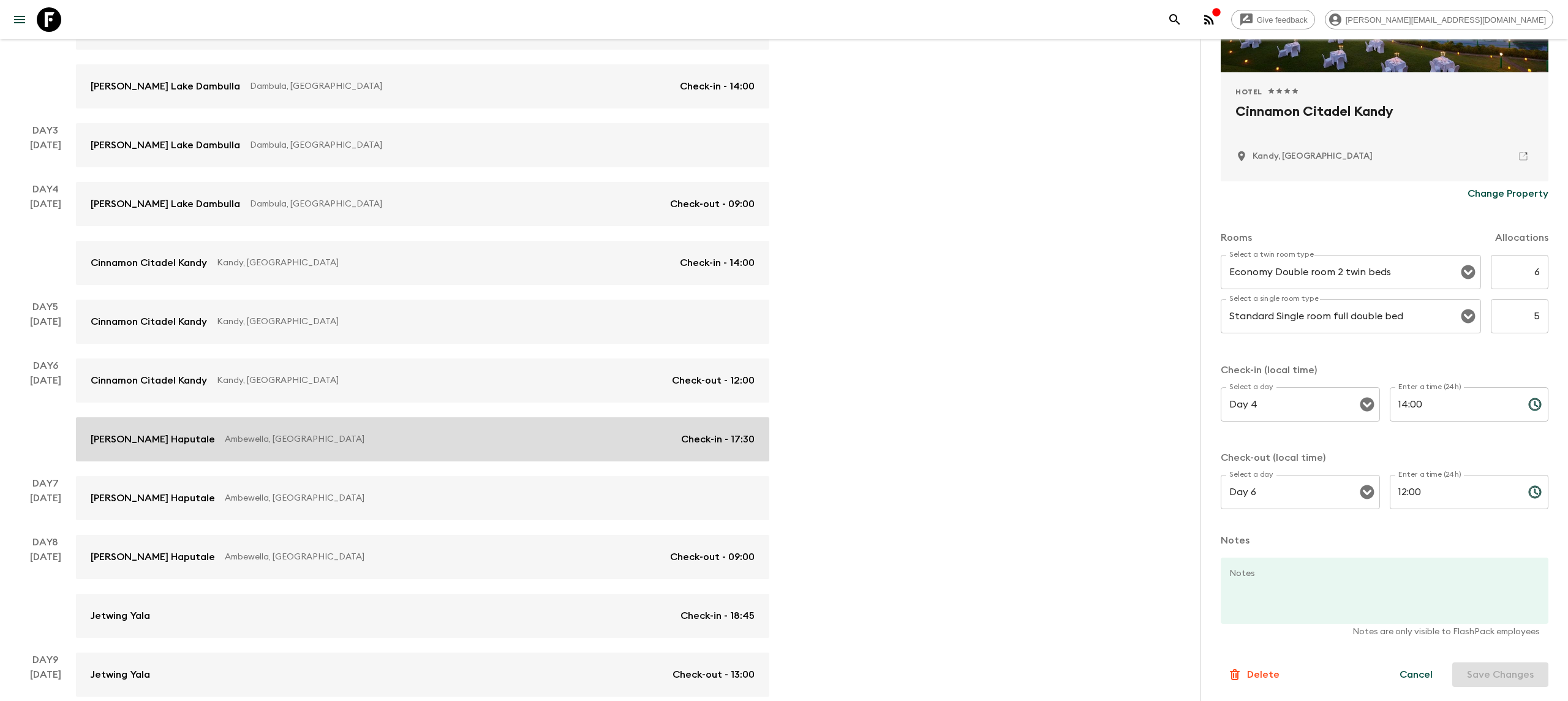
click at [467, 446] on div "[PERSON_NAME] Haputale Ambewella, [GEOGRAPHIC_DATA] Check-in - 17:30" at bounding box center [422, 439] width 664 height 15
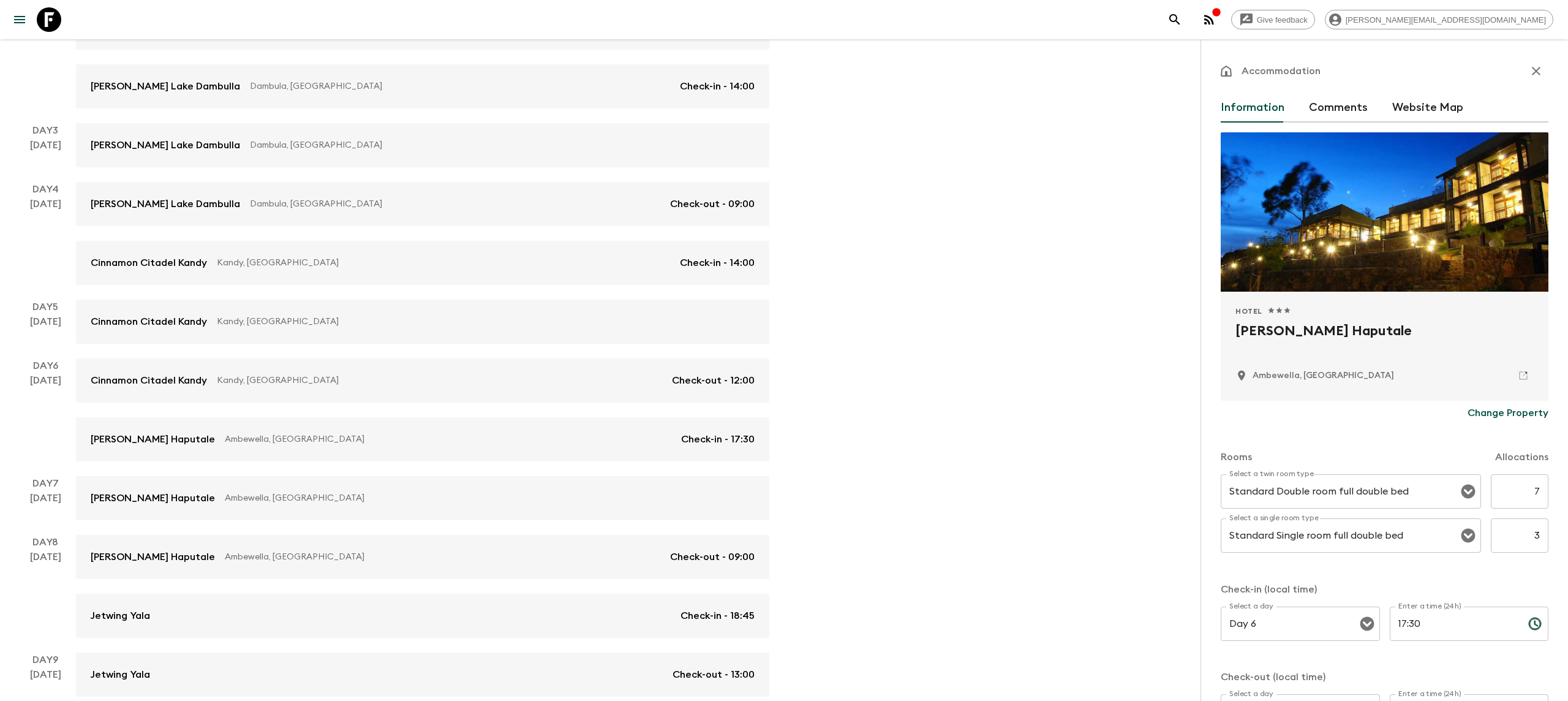
click at [1537, 485] on input "7" at bounding box center [1520, 490] width 58 height 34
click at [1540, 489] on input "7" at bounding box center [1520, 490] width 58 height 34
type input "6"
click at [1542, 535] on input "3" at bounding box center [1520, 535] width 58 height 34
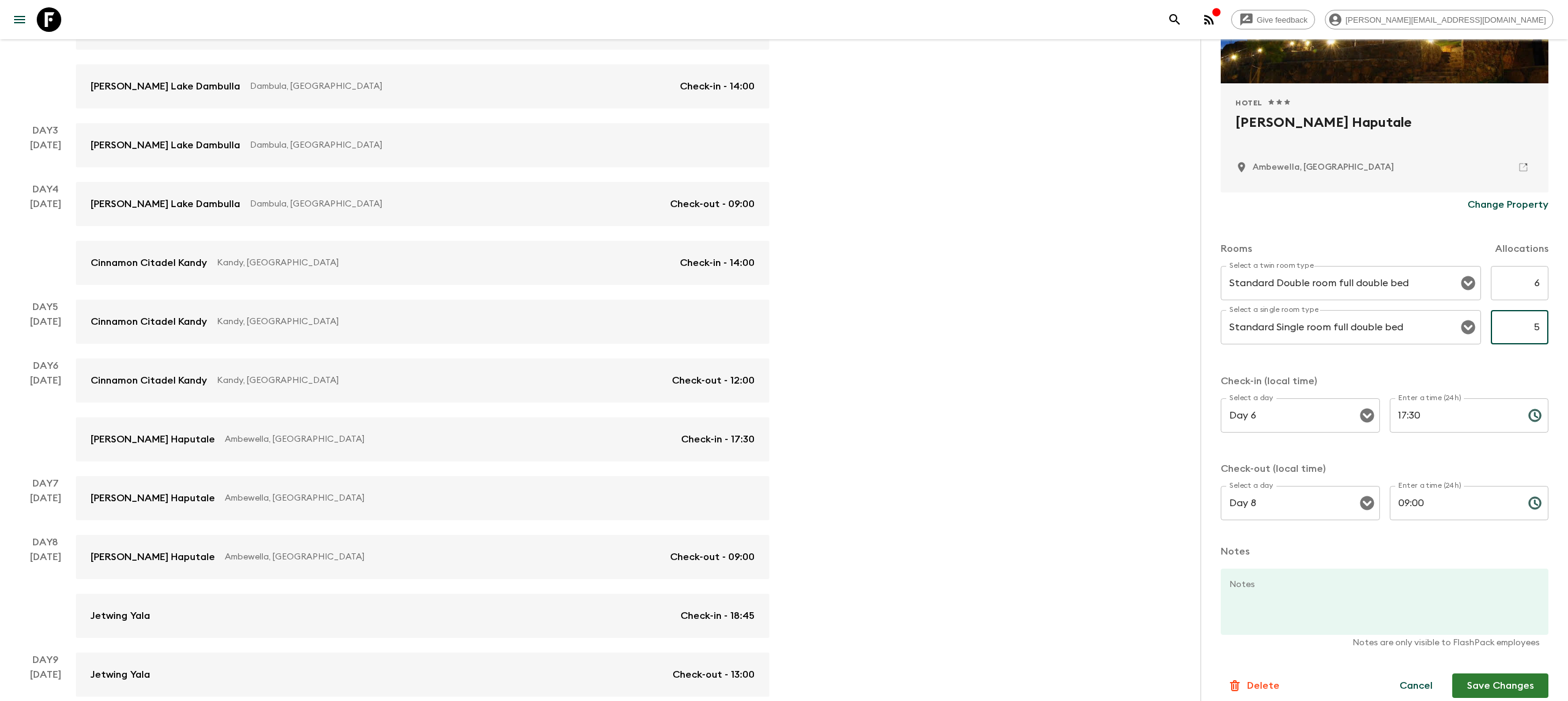
scroll to position [219, 0]
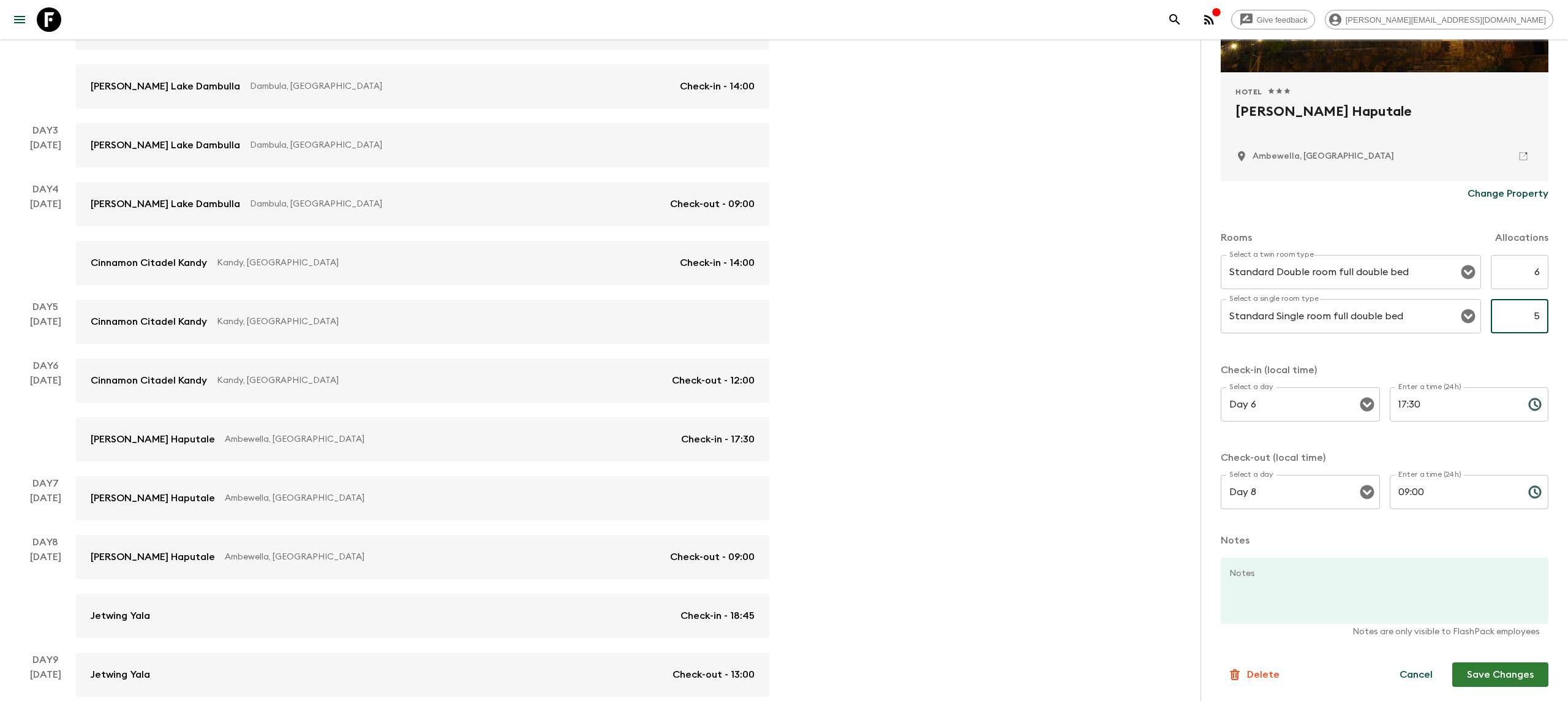
type input "5"
click at [1508, 669] on button "Save Changes" at bounding box center [1500, 675] width 96 height 25
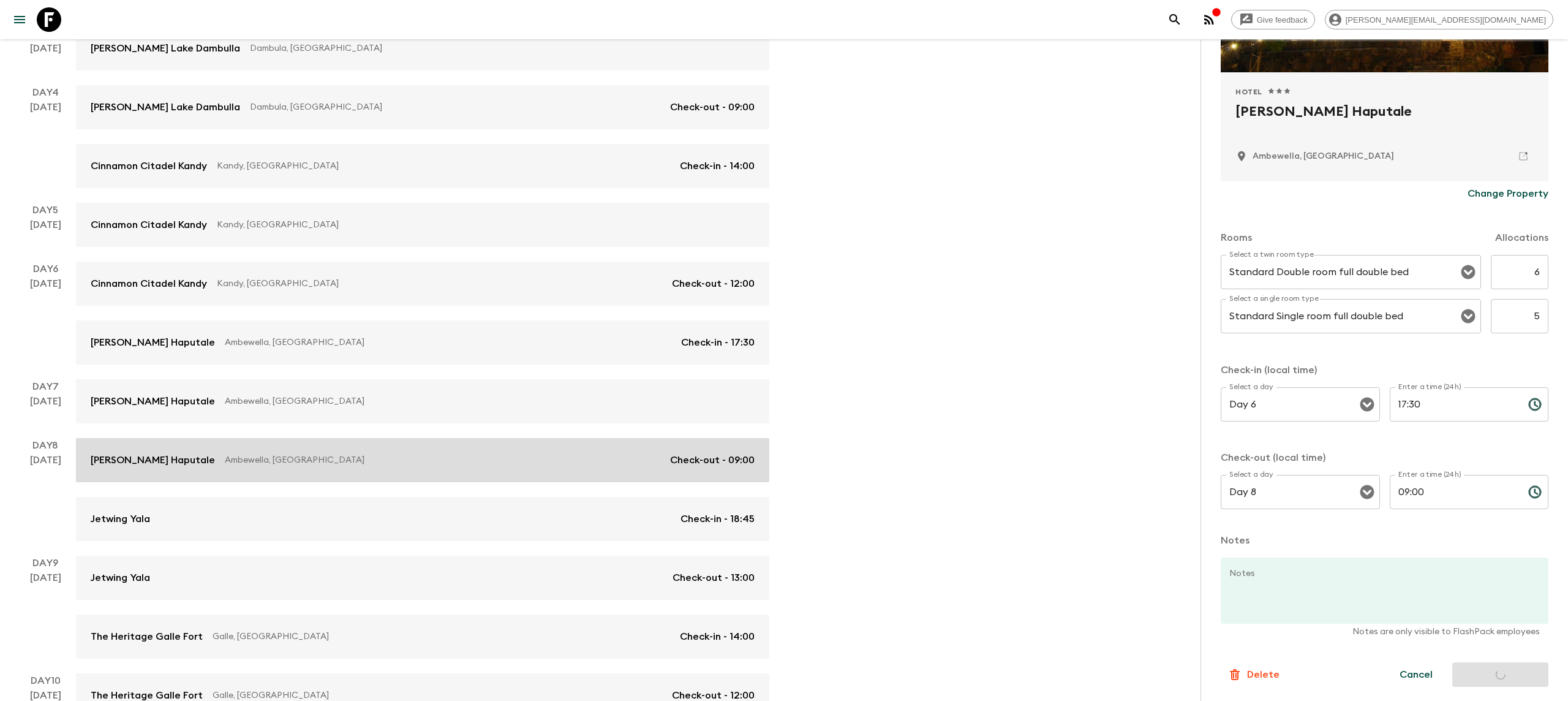
scroll to position [392, 0]
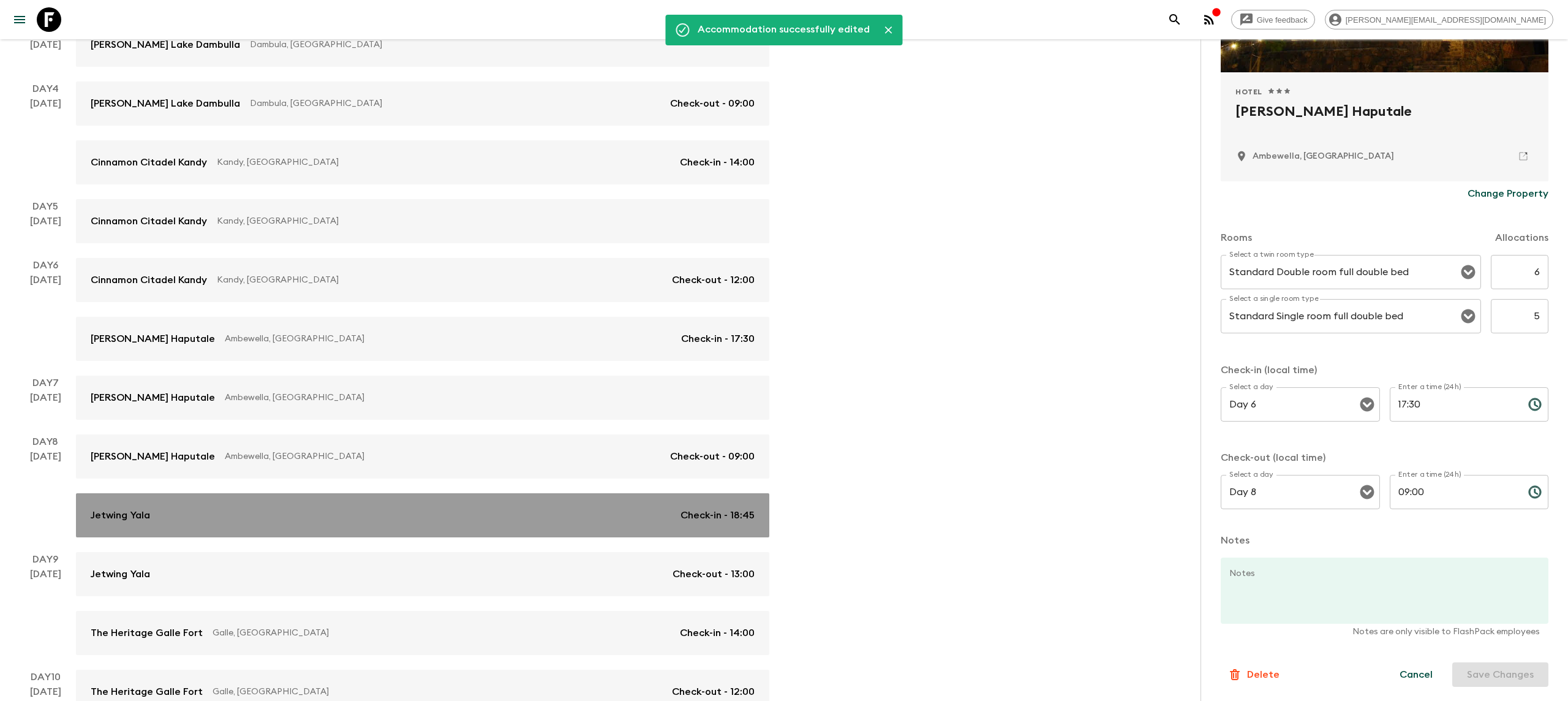
click at [497, 512] on div "Jetwing Yala Check-in - 18:45" at bounding box center [422, 515] width 664 height 15
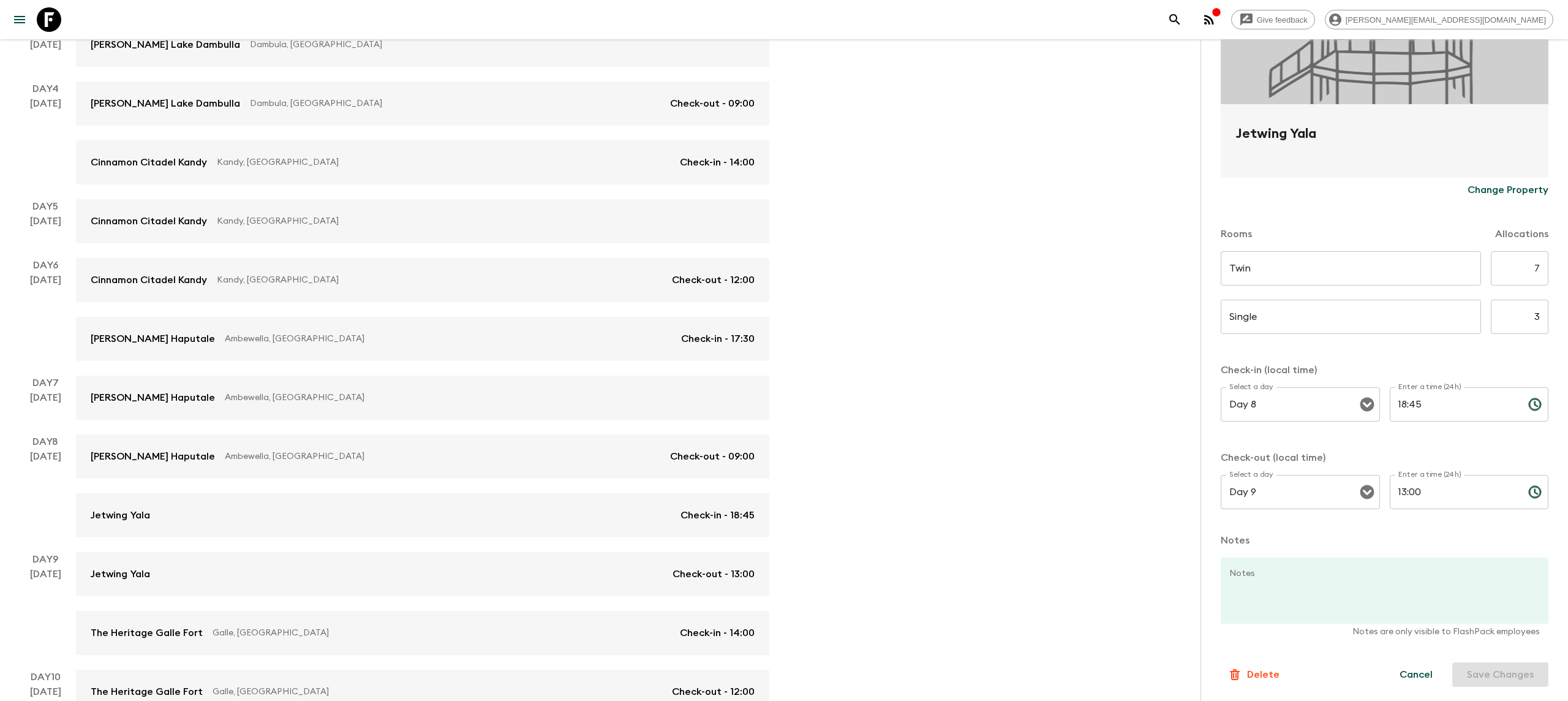
click at [1541, 264] on input "7" at bounding box center [1520, 268] width 58 height 34
type input "6"
click at [1536, 309] on input "3" at bounding box center [1520, 316] width 58 height 34
click at [1543, 322] on input "3" at bounding box center [1520, 316] width 58 height 34
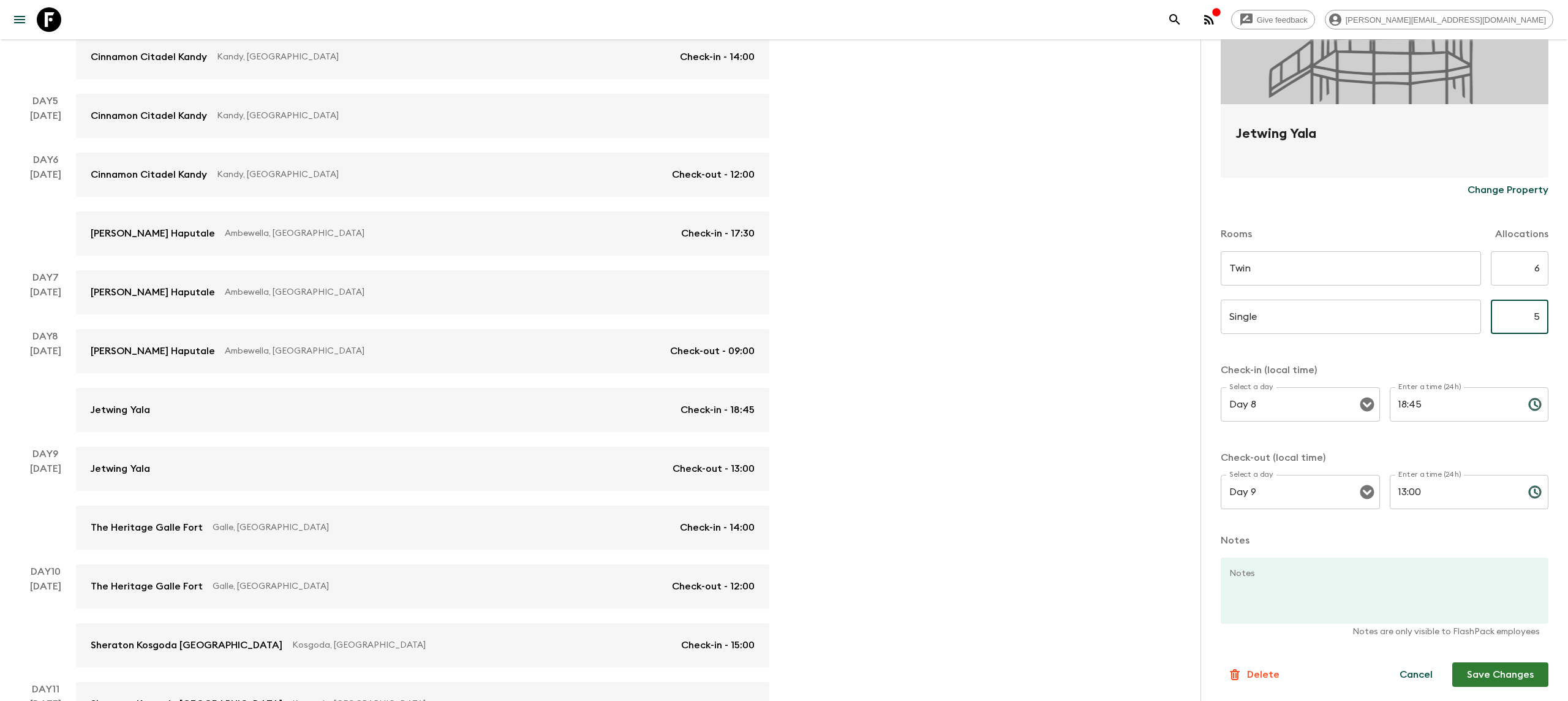
scroll to position [649, 0]
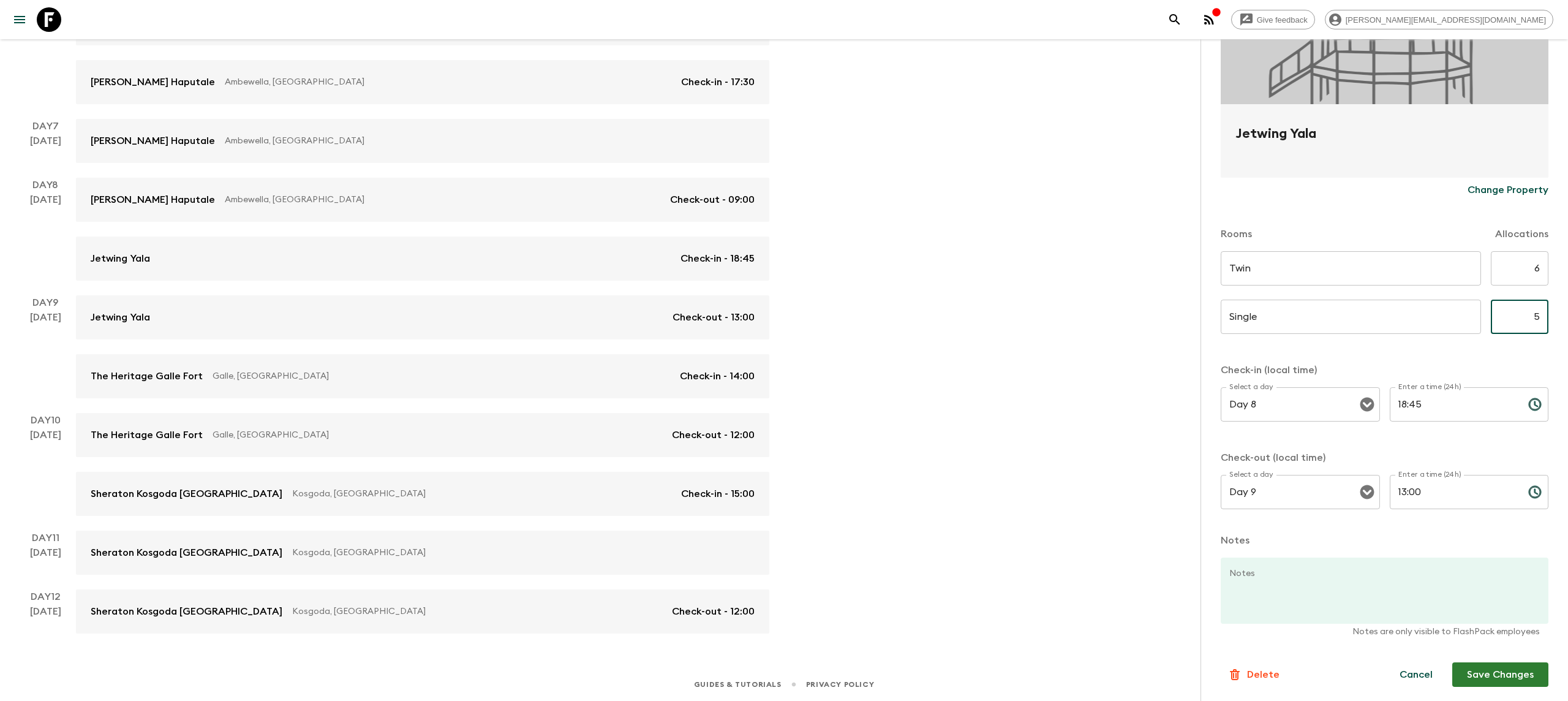
type input "5"
click at [1522, 676] on button "Save Changes" at bounding box center [1500, 675] width 96 height 25
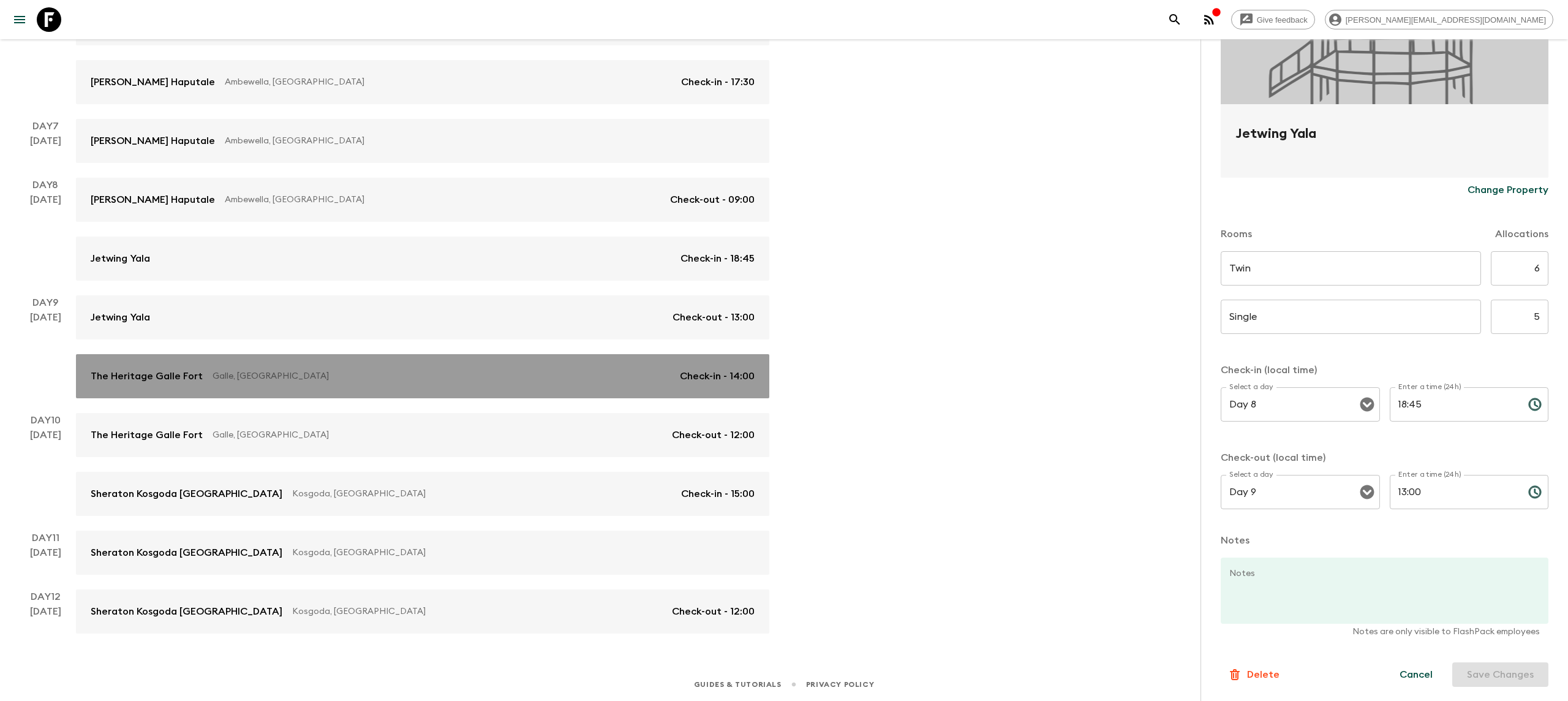
click at [281, 383] on div "The Heritage [GEOGRAPHIC_DATA], [GEOGRAPHIC_DATA] Check-in - 14:00" at bounding box center [422, 376] width 664 height 15
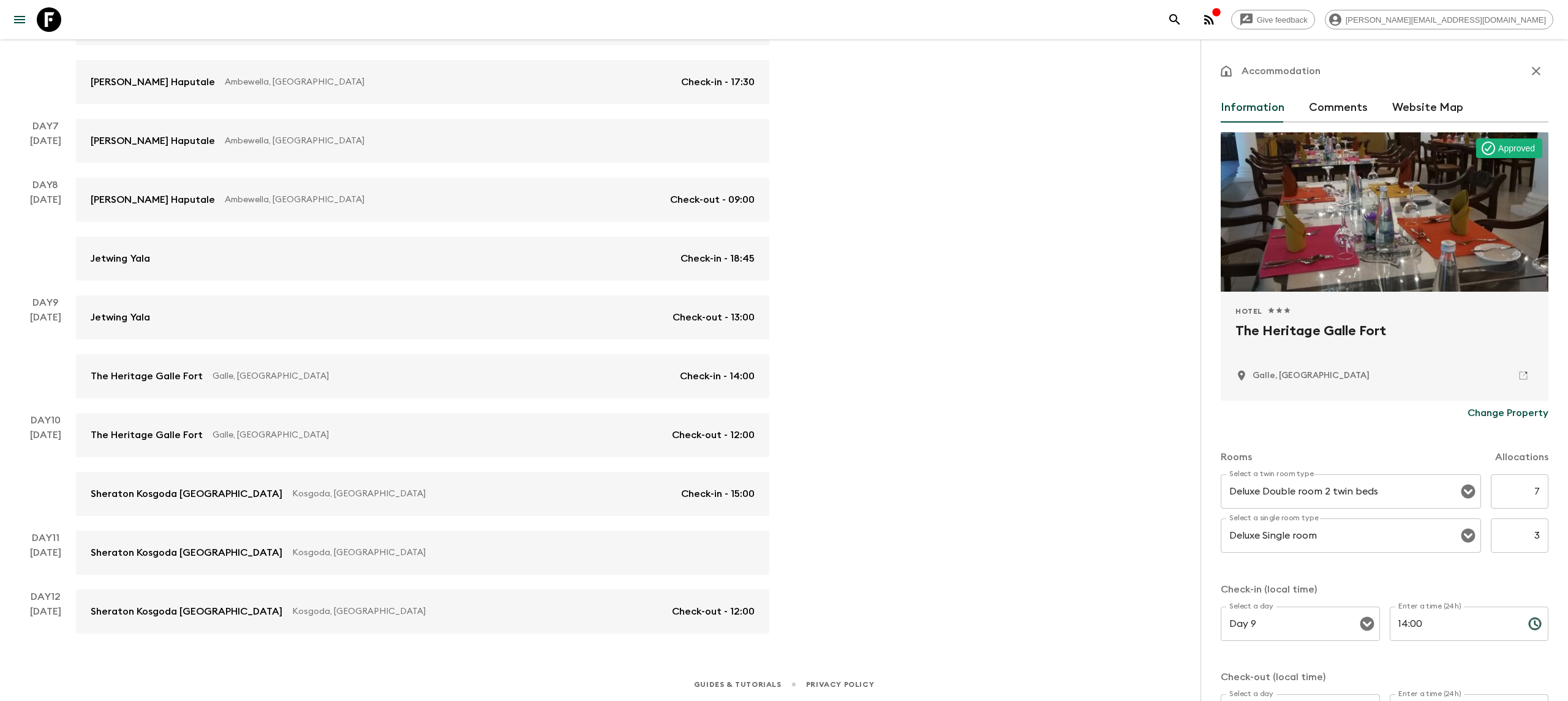
click at [1541, 498] on input "7" at bounding box center [1520, 490] width 58 height 34
type input "6"
click at [1544, 533] on input "3" at bounding box center [1520, 535] width 58 height 34
type input "6"
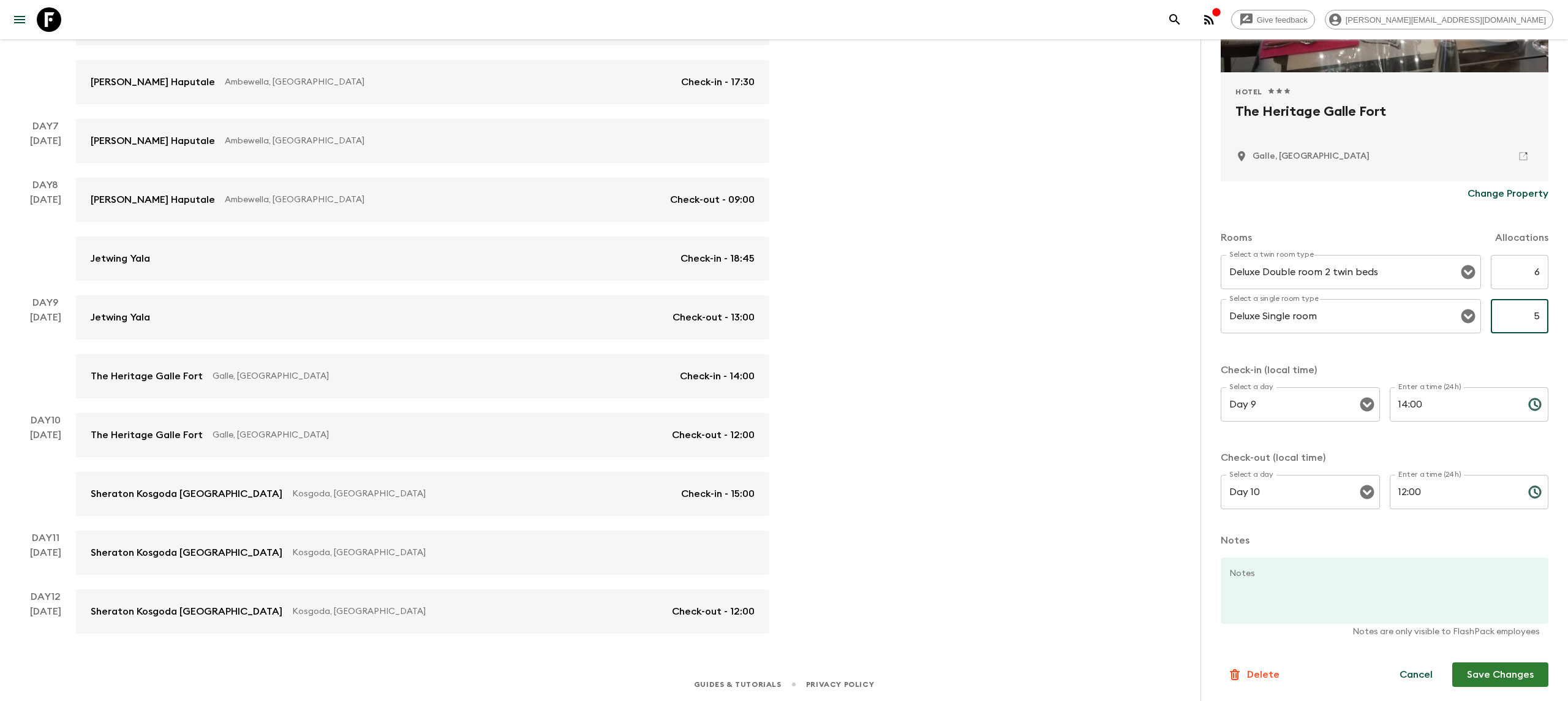
type input "5"
click at [1523, 682] on button "Save Changes" at bounding box center [1500, 675] width 96 height 25
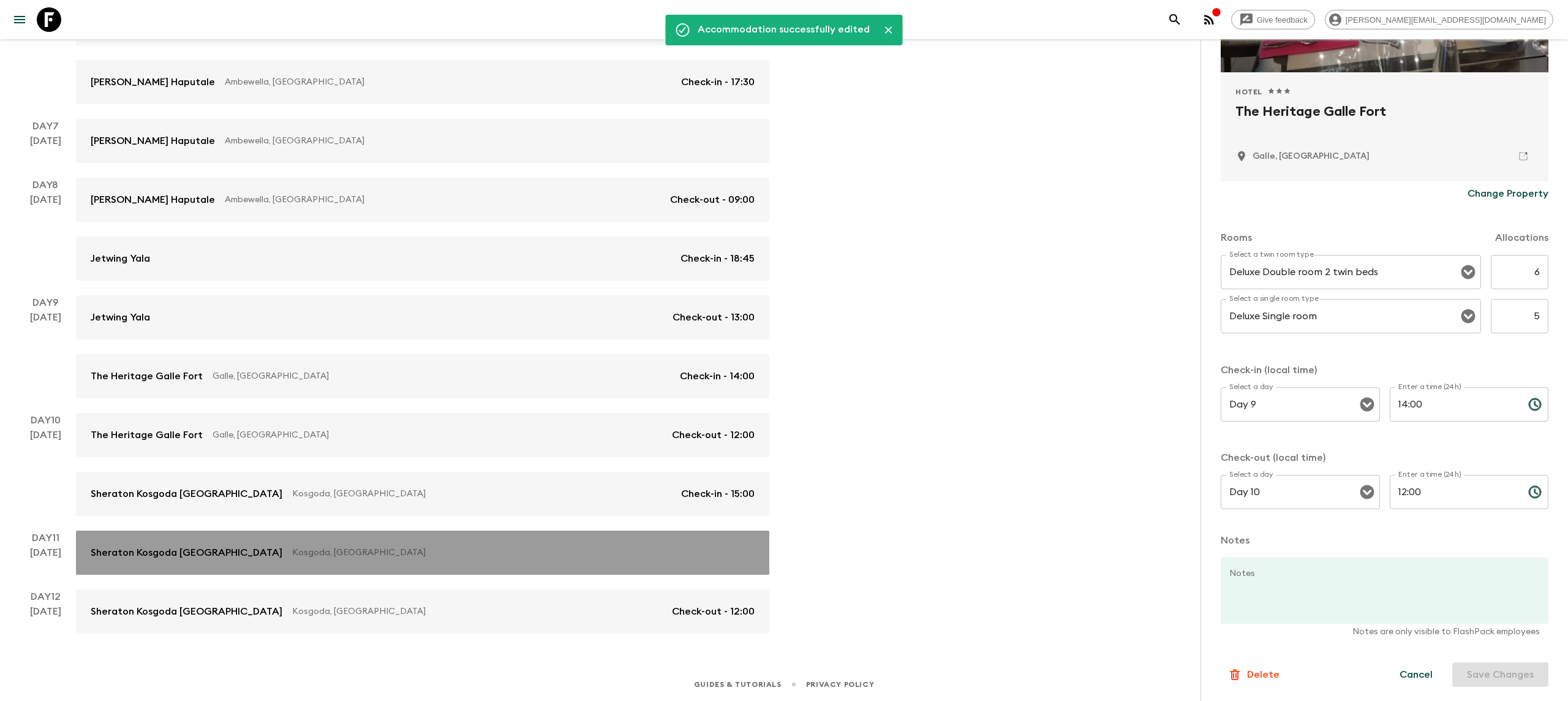
click at [512, 560] on link "Sheraton Kosgoda [GEOGRAPHIC_DATA], [GEOGRAPHIC_DATA]" at bounding box center [423, 553] width 693 height 44
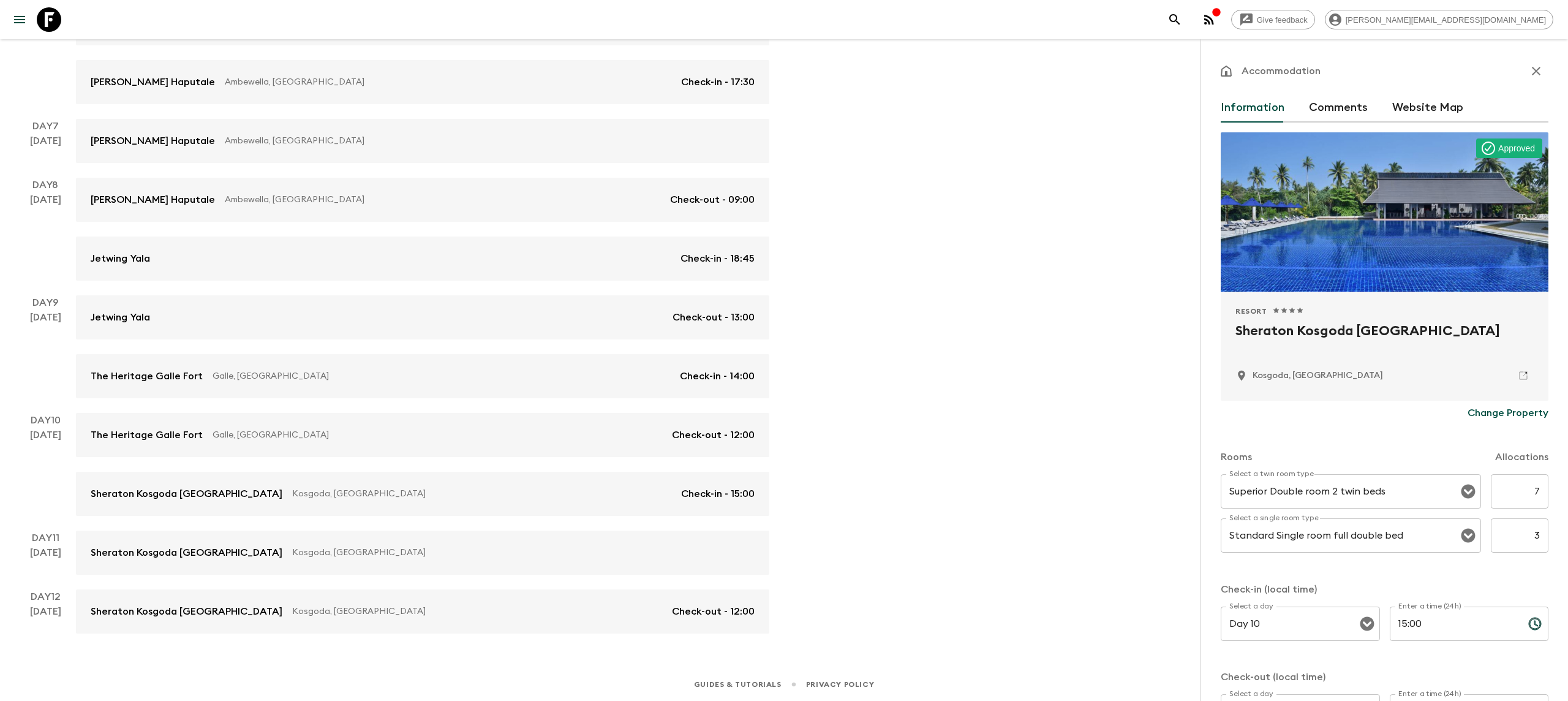
click at [1540, 493] on input "7" at bounding box center [1520, 490] width 58 height 34
type input "6"
click at [1540, 527] on input "3" at bounding box center [1520, 535] width 58 height 34
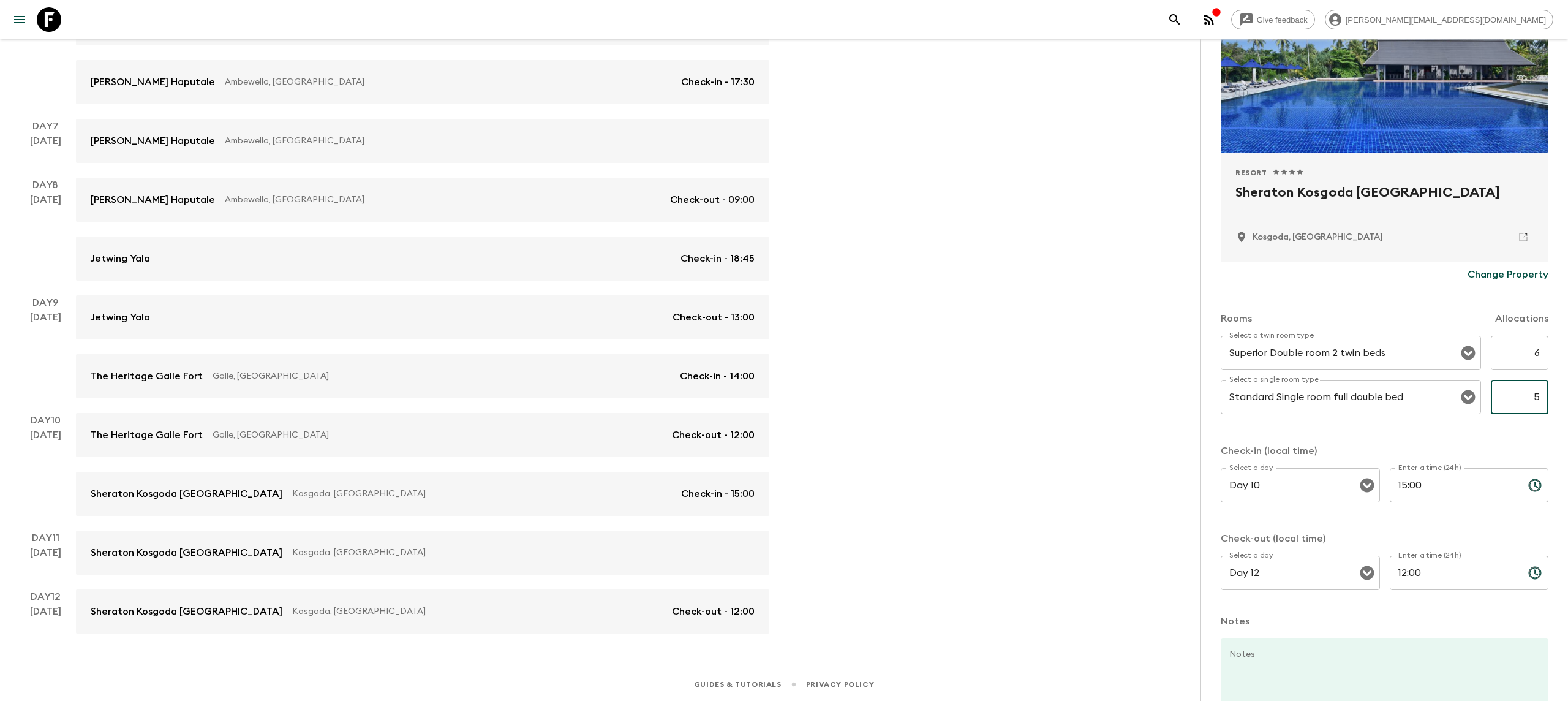
scroll to position [219, 0]
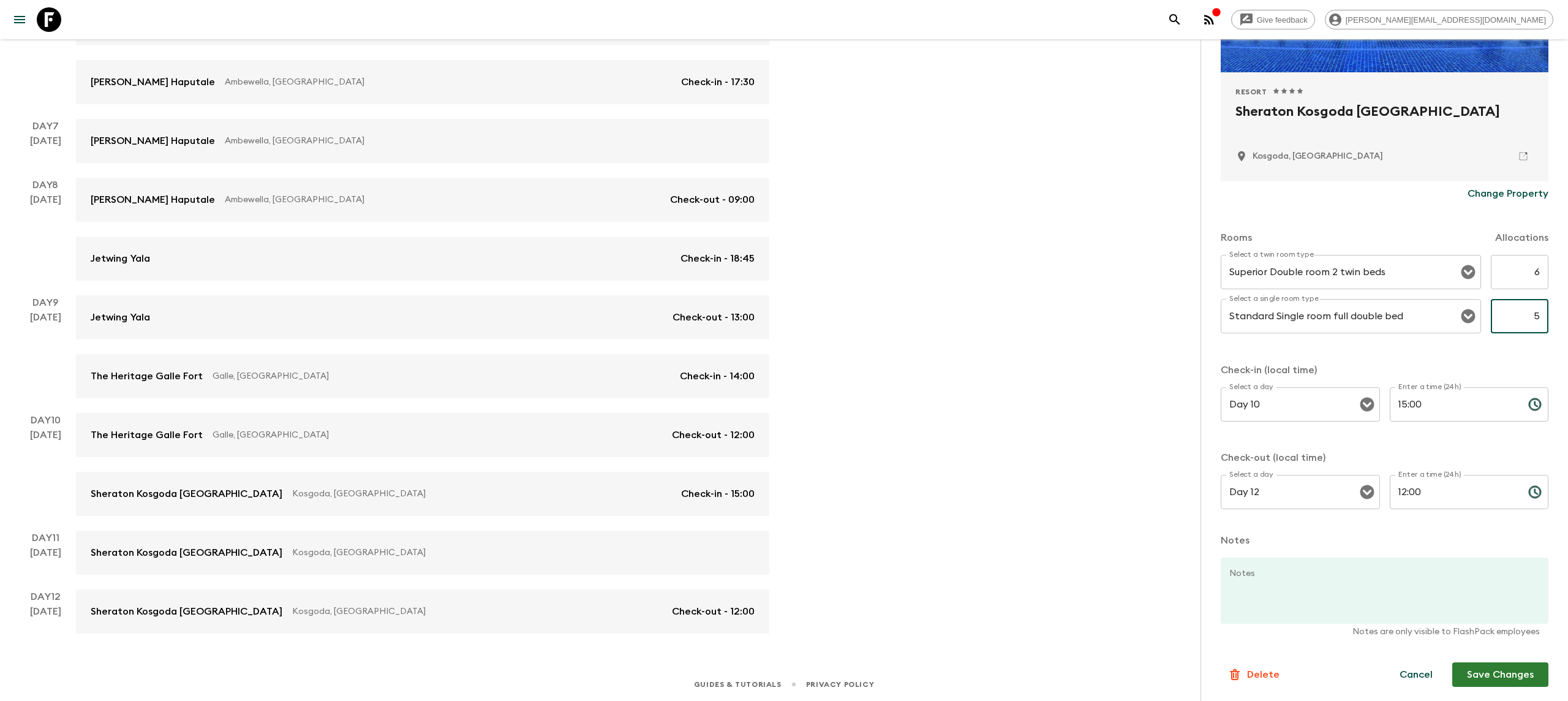
type input "5"
click at [1515, 659] on form "Approved Resort 1 Star 2 Stars 3 Stars 4 Stars 5 Stars Sheraton Kosgoda [GEOGRA…" at bounding box center [1385, 300] width 328 height 774
click at [1506, 674] on button "Save Changes" at bounding box center [1500, 675] width 96 height 25
